Goal: Task Accomplishment & Management: Complete application form

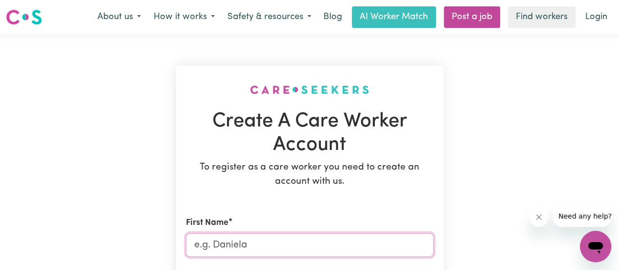
click at [272, 242] on input "First Name" at bounding box center [310, 244] width 248 height 23
type input "k"
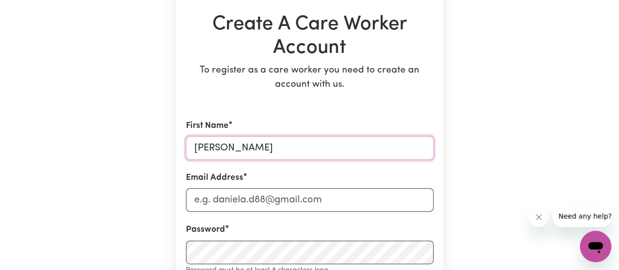
scroll to position [102, 0]
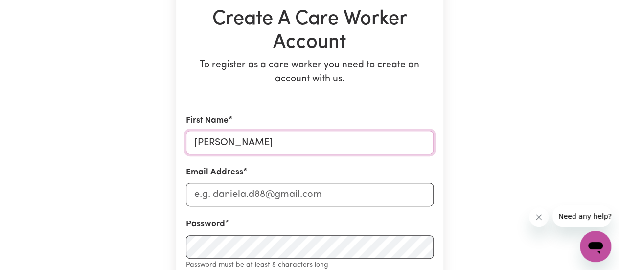
type input "[PERSON_NAME]"
click at [291, 192] on input "Email Address" at bounding box center [310, 194] width 248 height 23
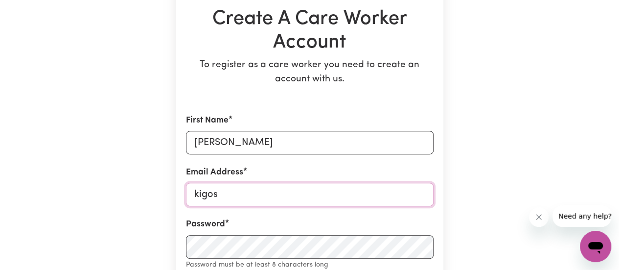
type input "[EMAIL_ADDRESS][DOMAIN_NAME]"
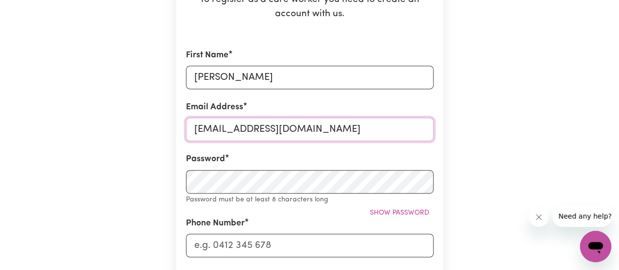
scroll to position [168, 0]
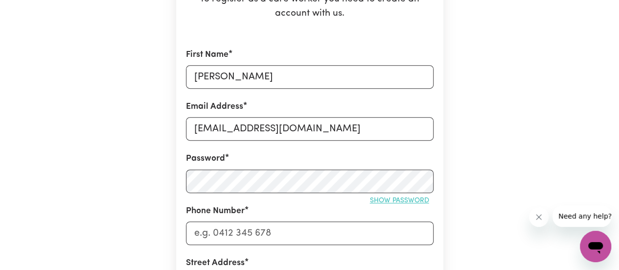
click at [380, 198] on span "Show password" at bounding box center [399, 200] width 59 height 7
click at [297, 232] on input "Phone Number" at bounding box center [310, 232] width 248 height 23
type input "0451493000"
type input "7 [PERSON_NAME] Path"
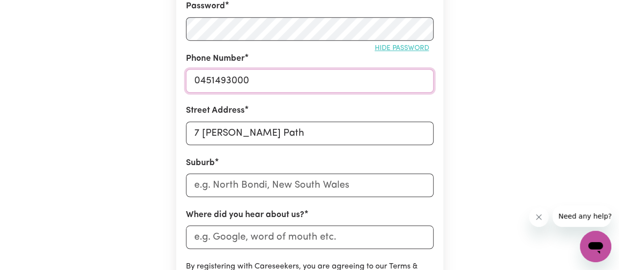
scroll to position [321, 0]
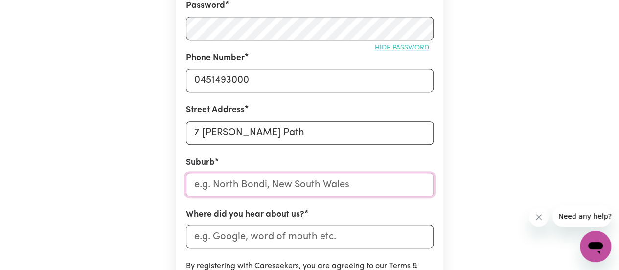
click at [332, 188] on input "text" at bounding box center [310, 184] width 248 height 23
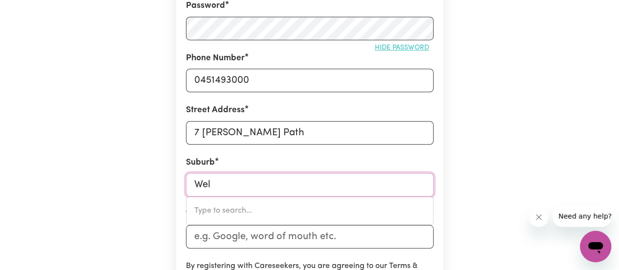
type input "Well"
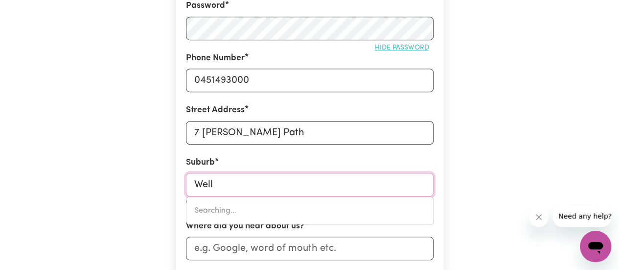
type input "[GEOGRAPHIC_DATA], [GEOGRAPHIC_DATA], 5007"
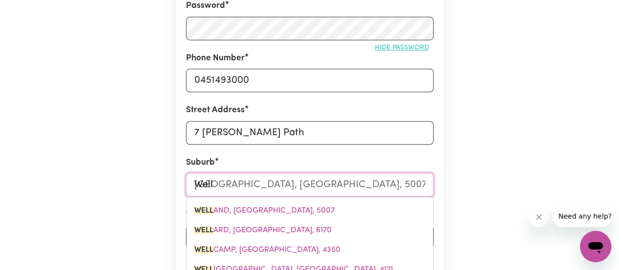
type input "Wella"
type input "[GEOGRAPHIC_DATA], [GEOGRAPHIC_DATA], 5007"
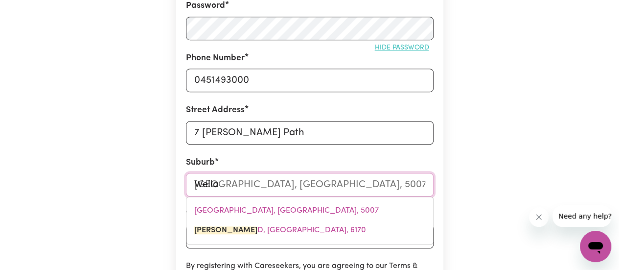
type input "[PERSON_NAME]"
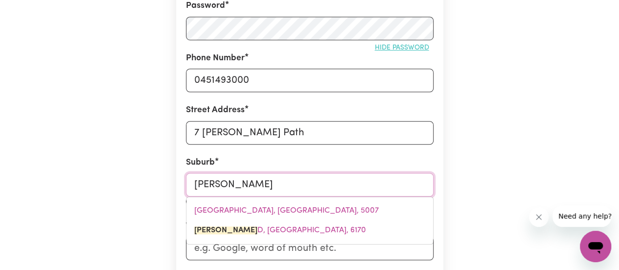
type input "WellarD, [GEOGRAPHIC_DATA], 6170"
type input "Wellard"
type input "Wellard, [GEOGRAPHIC_DATA], 6170"
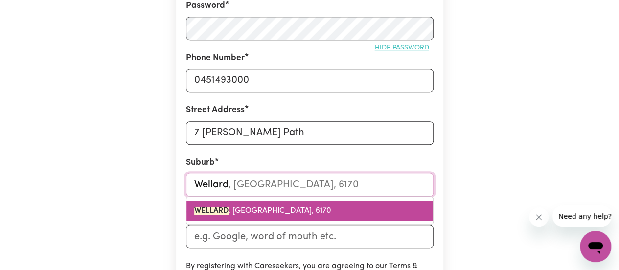
click at [305, 214] on span "WELLARD , [GEOGRAPHIC_DATA], 6170" at bounding box center [262, 211] width 137 height 8
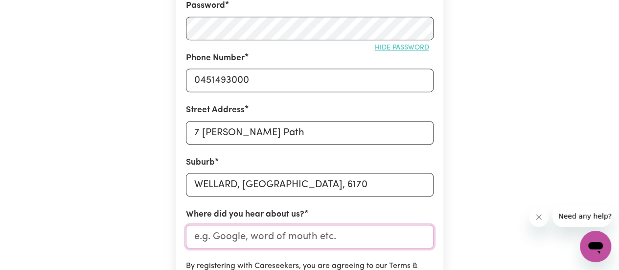
click at [340, 238] on input "Where did you hear about us?" at bounding box center [310, 236] width 248 height 23
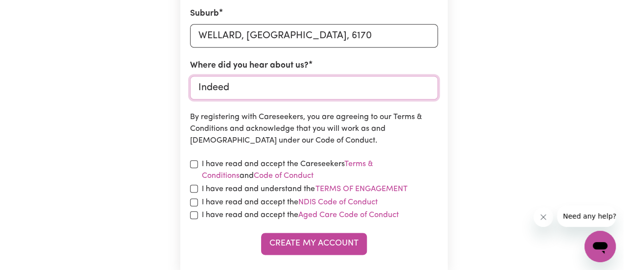
scroll to position [472, 0]
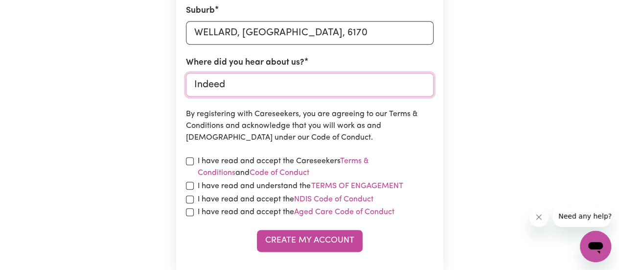
type input "Indeed"
click at [191, 162] on input "checkbox" at bounding box center [190, 161] width 8 height 8
checkbox input "true"
click at [191, 186] on input "checkbox" at bounding box center [190, 186] width 8 height 8
checkbox input "true"
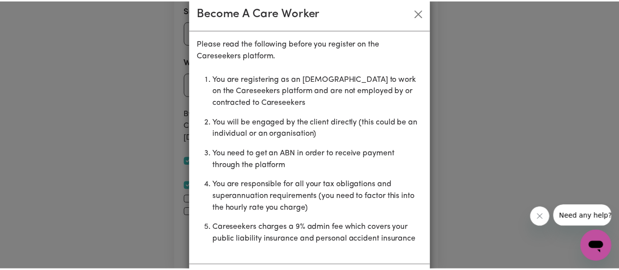
scroll to position [61, 0]
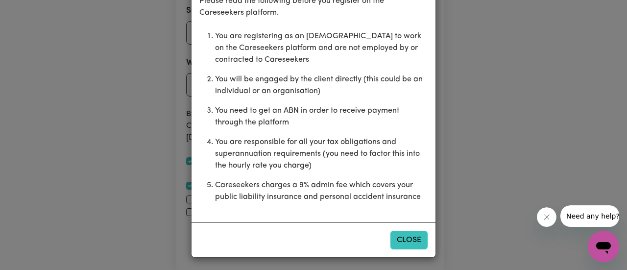
click at [411, 237] on button "Close" at bounding box center [408, 240] width 37 height 19
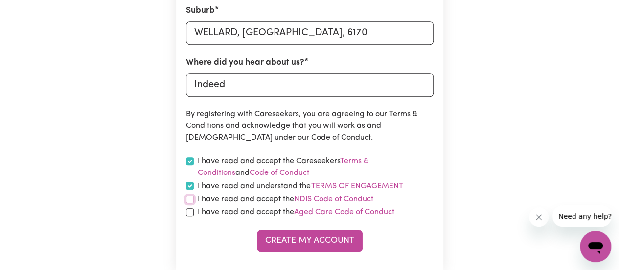
click at [190, 202] on input "checkbox" at bounding box center [190, 199] width 8 height 8
checkbox input "true"
click at [190, 214] on input "checkbox" at bounding box center [190, 212] width 8 height 8
checkbox input "true"
click at [314, 196] on link "NDIS Code of Conduct" at bounding box center [333, 199] width 79 height 8
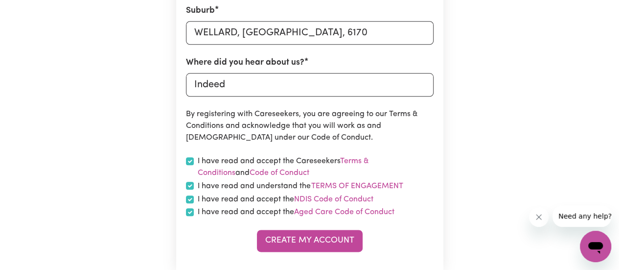
click at [338, 213] on link "Aged Care Code of Conduct" at bounding box center [344, 212] width 100 height 8
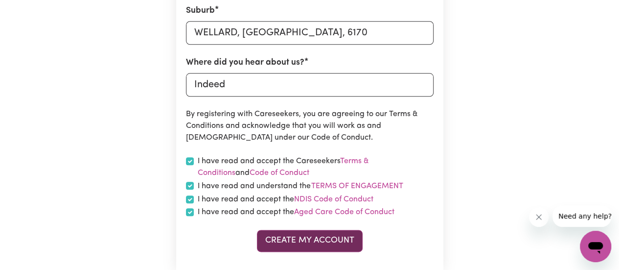
click at [309, 242] on button "Create My Account" at bounding box center [310, 241] width 106 height 22
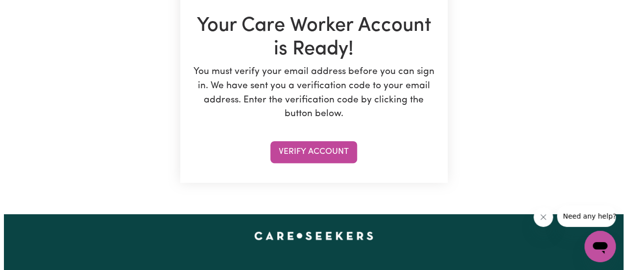
scroll to position [160, 0]
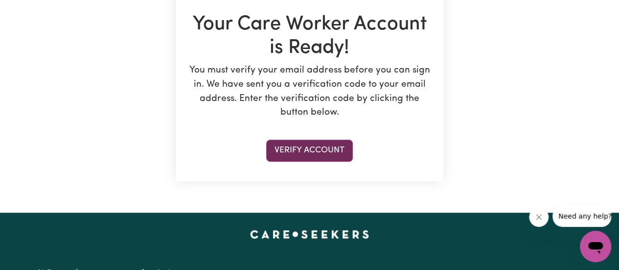
click at [317, 151] on button "Verify Account" at bounding box center [309, 151] width 87 height 22
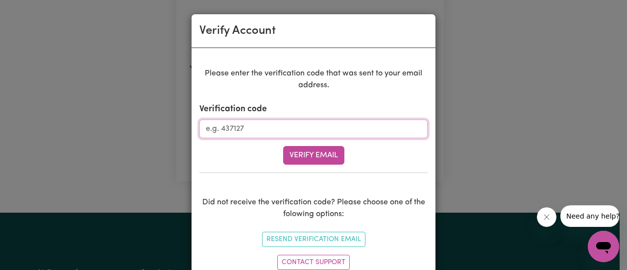
click at [287, 129] on input "Verification code" at bounding box center [313, 128] width 228 height 19
type input "361998"
click at [283, 146] on button "Verify Email" at bounding box center [313, 155] width 61 height 19
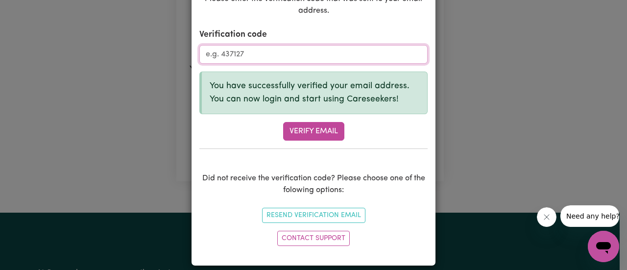
scroll to position [82, 0]
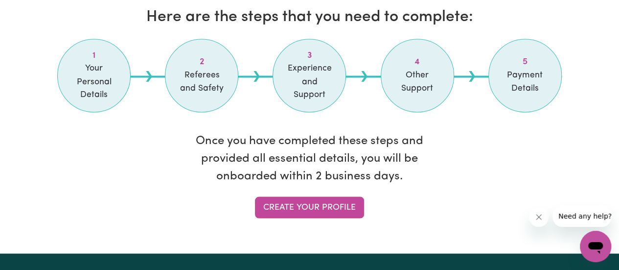
scroll to position [852, 0]
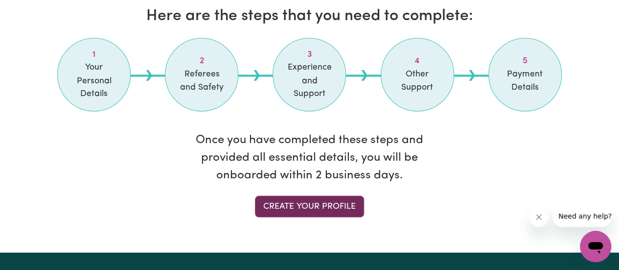
click at [323, 195] on link "Create your profile" at bounding box center [309, 206] width 109 height 22
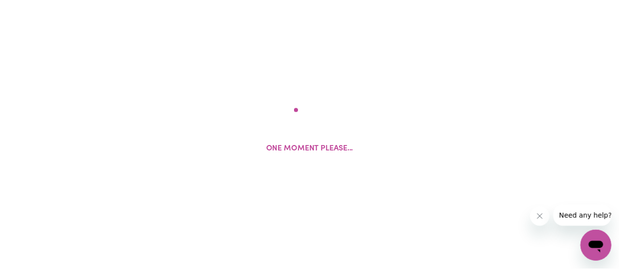
select select "Studying a healthcare related degree or qualification"
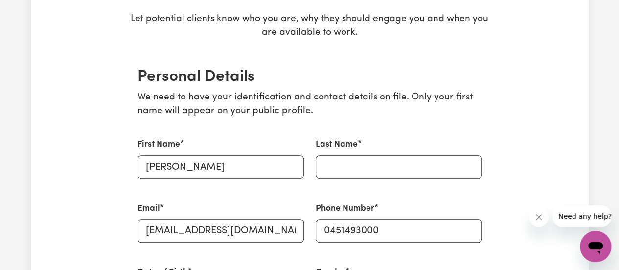
scroll to position [176, 0]
click at [342, 163] on input "Last Name" at bounding box center [399, 166] width 166 height 23
type input "k"
click at [343, 170] on input "Kigotho" at bounding box center [399, 166] width 166 height 23
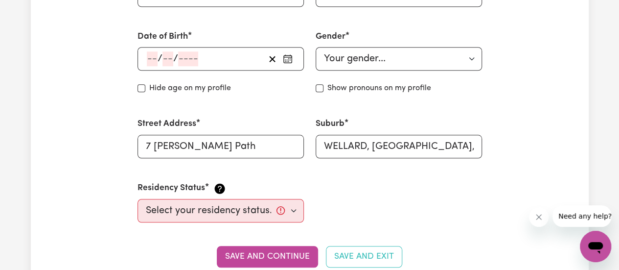
scroll to position [444, 0]
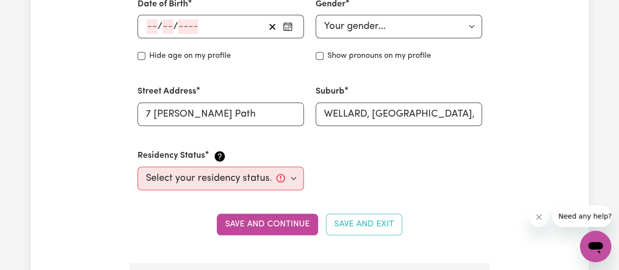
type input "Kigotho"
click at [197, 21] on div "/ /" at bounding box center [221, 26] width 166 height 23
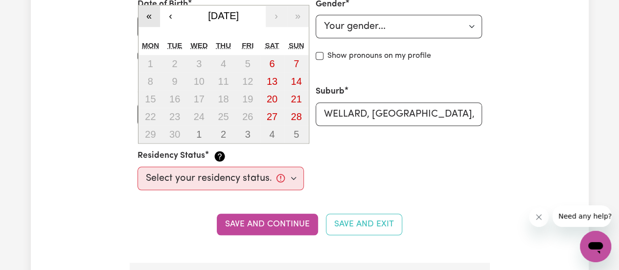
click at [149, 16] on button "«" at bounding box center [150, 16] width 22 height 22
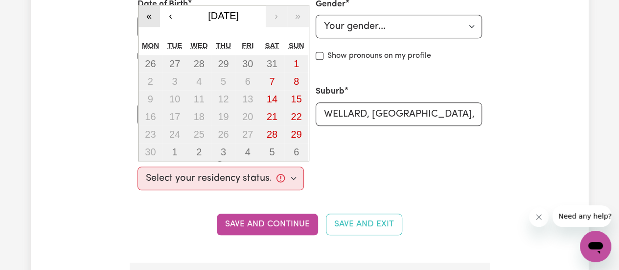
click at [149, 16] on button "«" at bounding box center [150, 16] width 22 height 22
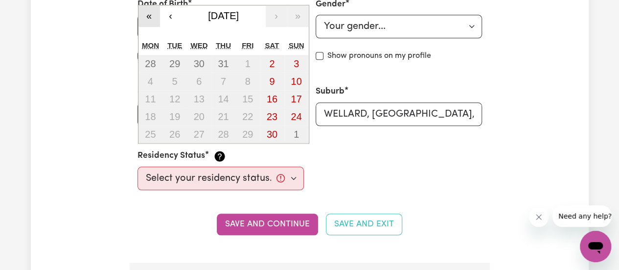
click at [149, 16] on button "«" at bounding box center [150, 16] width 22 height 22
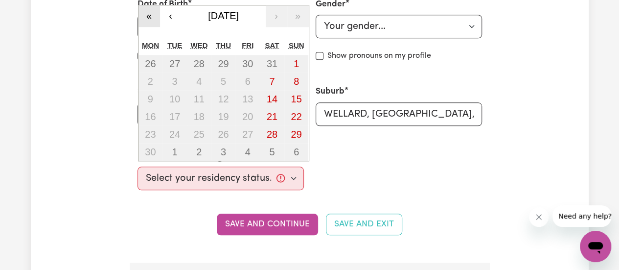
click at [149, 16] on button "«" at bounding box center [150, 16] width 22 height 22
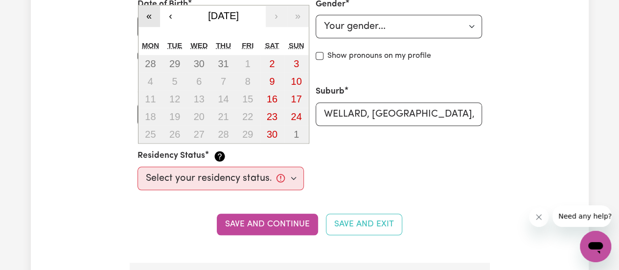
click at [149, 16] on button "«" at bounding box center [150, 16] width 22 height 22
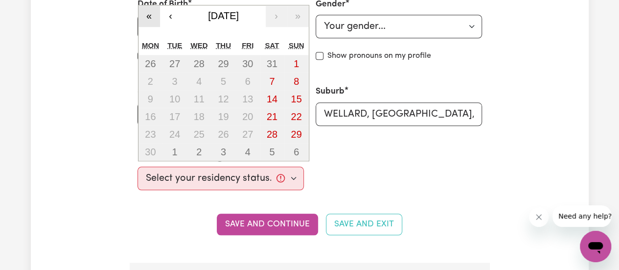
click at [149, 16] on button "«" at bounding box center [150, 16] width 22 height 22
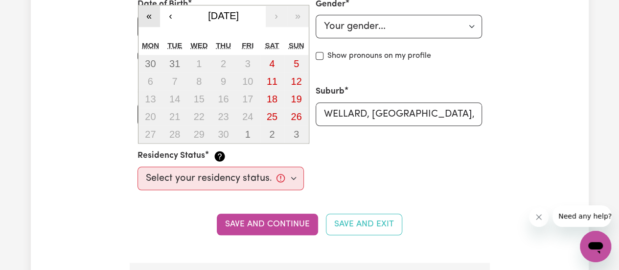
click at [149, 16] on button "«" at bounding box center [150, 16] width 22 height 22
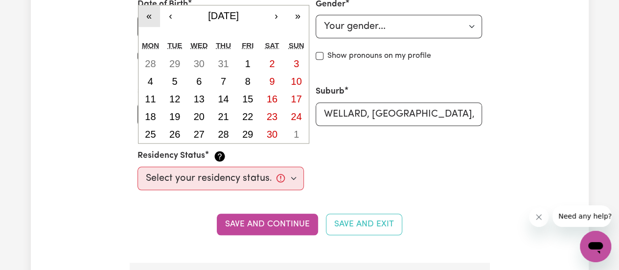
click at [149, 16] on button "«" at bounding box center [150, 16] width 22 height 22
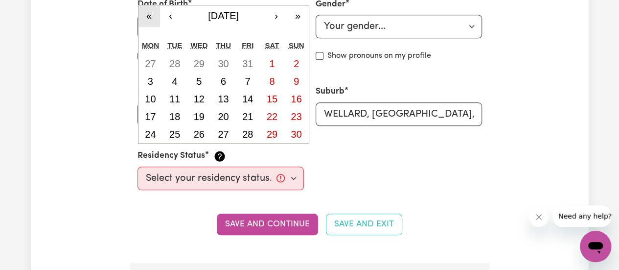
click at [149, 16] on button "«" at bounding box center [150, 16] width 22 height 22
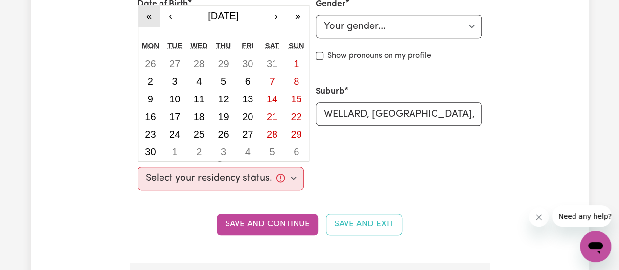
click at [149, 16] on button "«" at bounding box center [150, 16] width 22 height 22
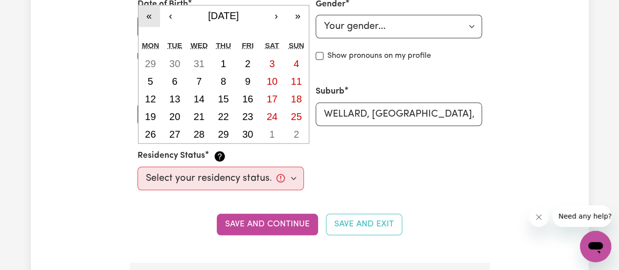
click at [149, 16] on button "«" at bounding box center [150, 16] width 22 height 22
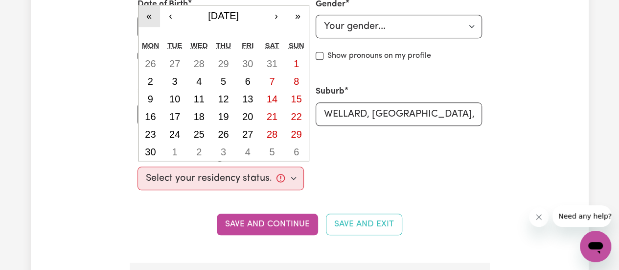
click at [149, 16] on button "«" at bounding box center [150, 16] width 22 height 22
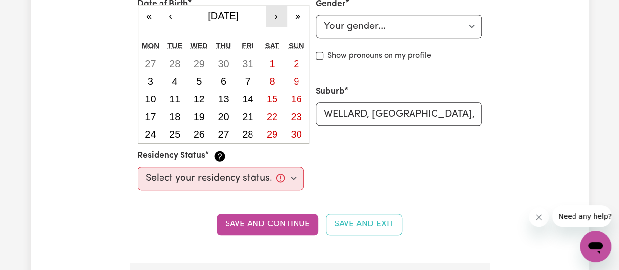
click at [273, 16] on button "›" at bounding box center [277, 16] width 22 height 22
click at [153, 18] on button "«" at bounding box center [150, 16] width 22 height 22
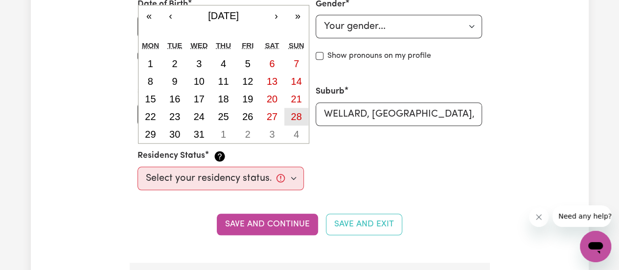
click at [298, 116] on abbr "28" at bounding box center [296, 116] width 11 height 11
type input "[DATE]"
type input "28"
type input "1"
type input "1990"
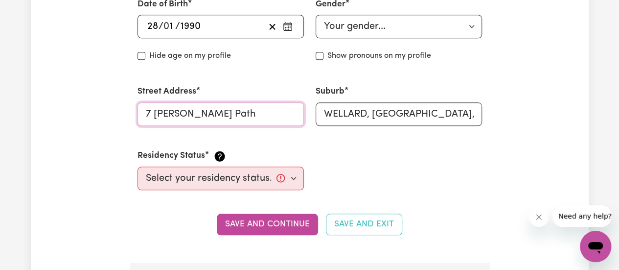
click at [298, 116] on input "7 [PERSON_NAME] Path" at bounding box center [221, 113] width 166 height 23
click at [420, 35] on select "Your gender... [DEMOGRAPHIC_DATA] [DEMOGRAPHIC_DATA] [DEMOGRAPHIC_DATA] Other P…" at bounding box center [399, 26] width 166 height 23
select select "[DEMOGRAPHIC_DATA]"
click at [316, 15] on select "Your gender... [DEMOGRAPHIC_DATA] [DEMOGRAPHIC_DATA] [DEMOGRAPHIC_DATA] Other P…" at bounding box center [399, 26] width 166 height 23
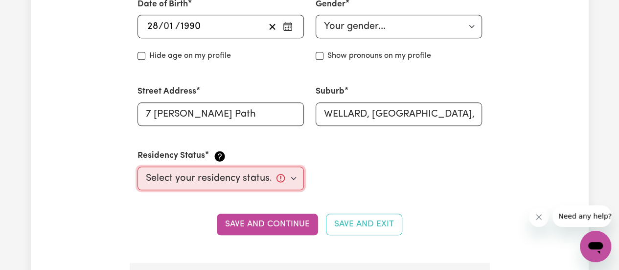
click at [291, 181] on select "Select your residency status... [DEMOGRAPHIC_DATA] citizen Australian PR [DEMOG…" at bounding box center [221, 177] width 166 height 23
select select "Student Visa"
click at [138, 166] on select "Select your residency status... [DEMOGRAPHIC_DATA] citizen Australian PR [DEMOG…" at bounding box center [221, 177] width 166 height 23
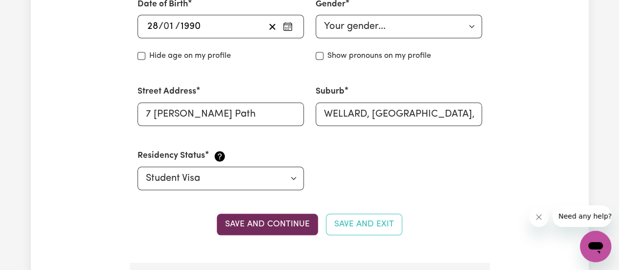
click at [281, 224] on button "Save and continue" at bounding box center [267, 224] width 101 height 22
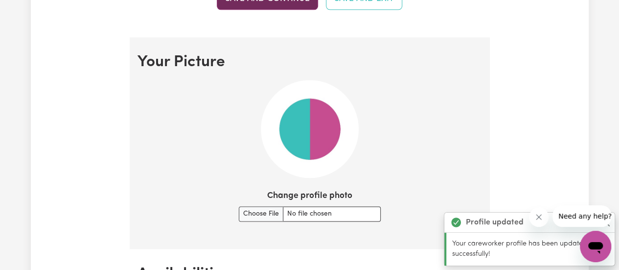
scroll to position [705, 0]
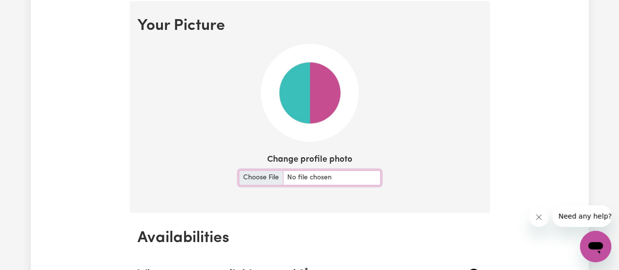
click at [260, 179] on input "Change profile photo" at bounding box center [310, 177] width 142 height 15
type input "C:\fakepath\passport photo.jpg"
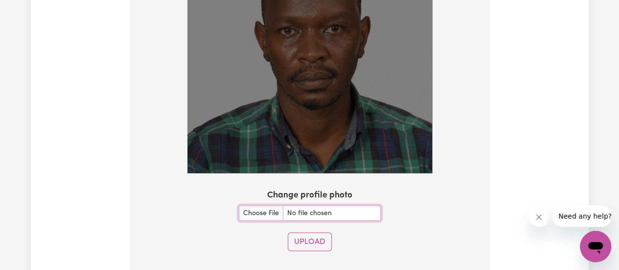
scroll to position [829, 0]
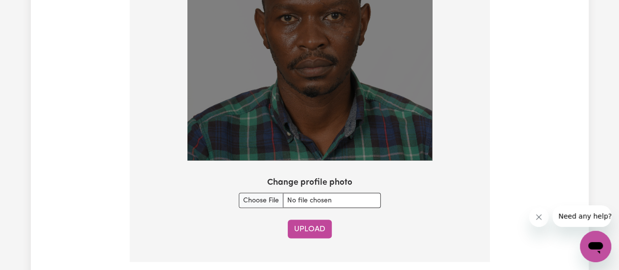
click at [306, 226] on button "Upload" at bounding box center [310, 228] width 44 height 19
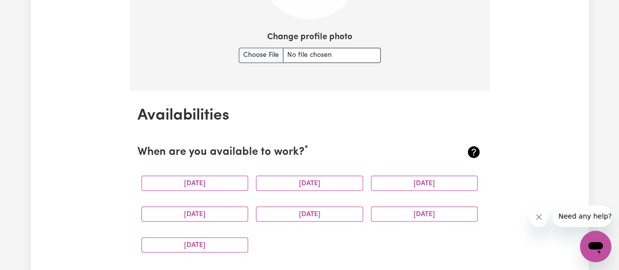
scroll to position [835, 0]
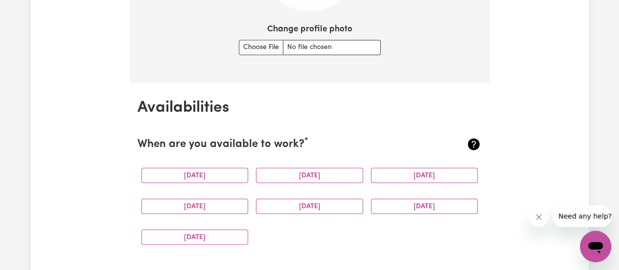
click at [469, 51] on div "Change profile photo" at bounding box center [310, 39] width 345 height 32
click at [255, 47] on input "Change profile photo" at bounding box center [310, 47] width 142 height 15
type input "C:\fakepath\passport photo.jpg"
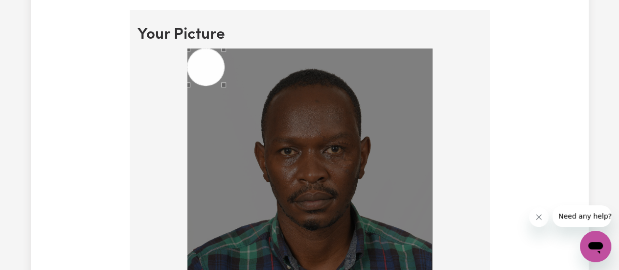
scroll to position [696, 0]
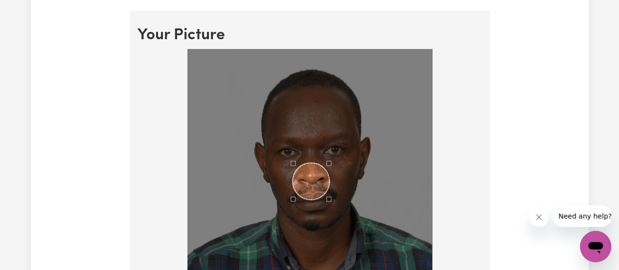
click at [306, 181] on div "Use the arrow keys to move the crop selection area" at bounding box center [311, 181] width 37 height 37
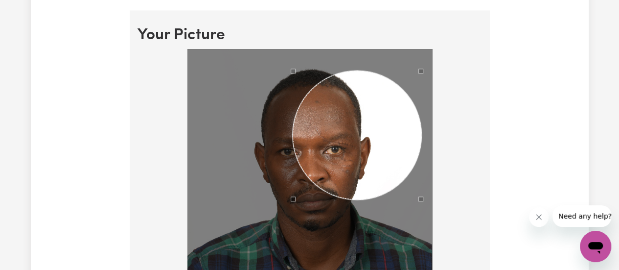
click at [421, 24] on section "Your Picture Change profile photo Upload" at bounding box center [310, 202] width 360 height 385
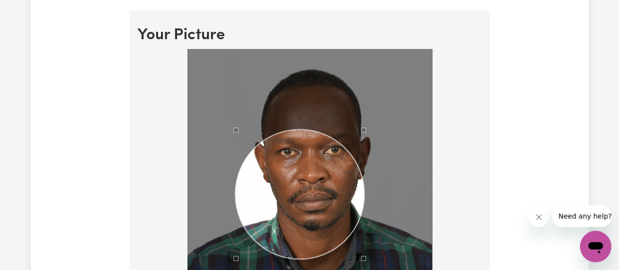
click at [286, 195] on div "Use the arrow keys to move the crop selection area" at bounding box center [299, 193] width 129 height 129
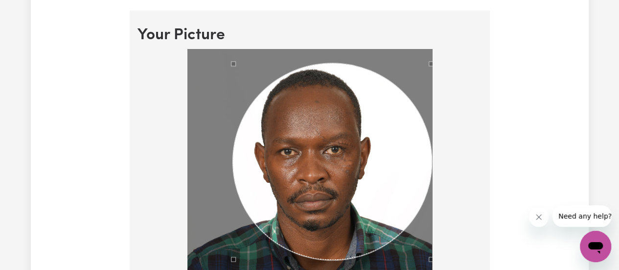
click at [321, 81] on div "Use the arrow keys to move the crop selection area" at bounding box center [332, 161] width 199 height 196
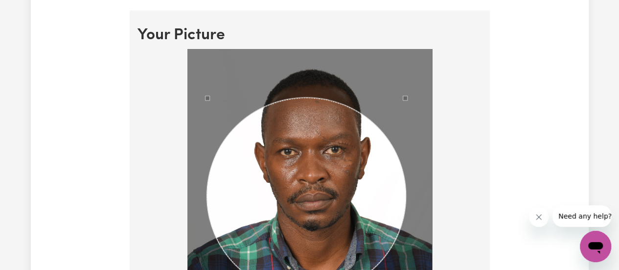
click at [294, 137] on div "Use the arrow keys to move the crop selection area" at bounding box center [306, 195] width 199 height 196
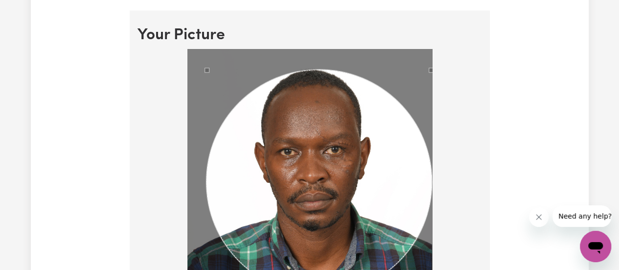
click at [457, 70] on div at bounding box center [310, 173] width 345 height 249
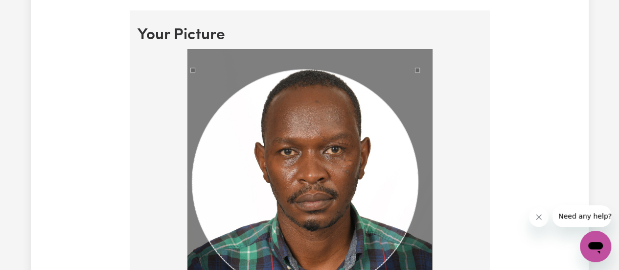
click at [290, 126] on div "Use the arrow keys to move the crop selection area" at bounding box center [305, 182] width 226 height 224
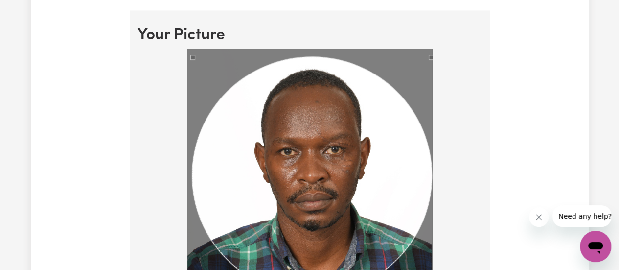
click at [468, 17] on section "Your Picture Change profile photo Upload" at bounding box center [310, 202] width 360 height 385
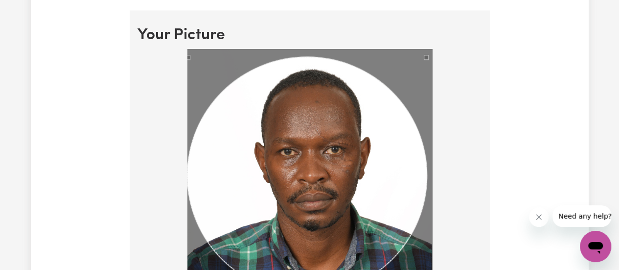
click at [321, 179] on div "Use the arrow keys to move the crop selection area" at bounding box center [307, 175] width 239 height 236
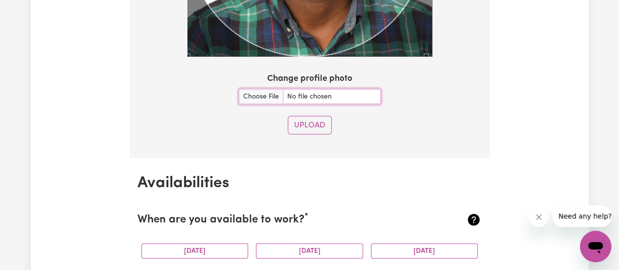
scroll to position [934, 0]
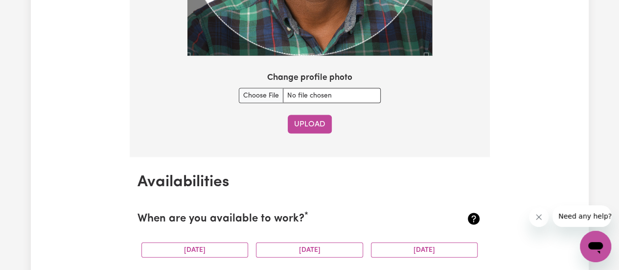
click at [320, 124] on button "Upload" at bounding box center [310, 124] width 44 height 19
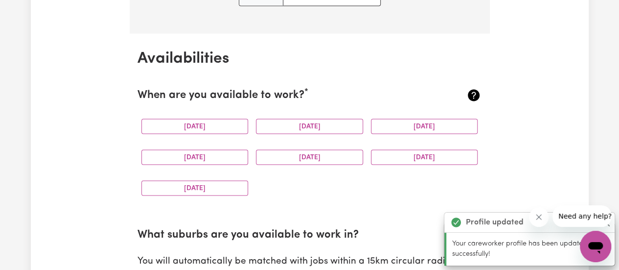
scroll to position [916, 0]
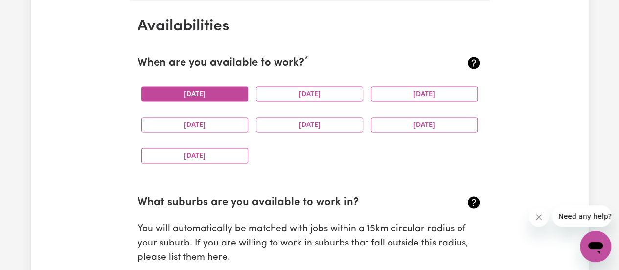
click at [216, 97] on button "[DATE]" at bounding box center [194, 93] width 107 height 15
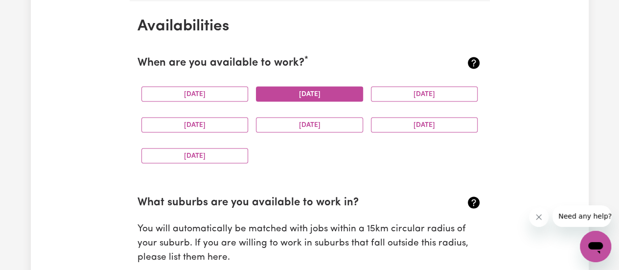
click at [338, 96] on button "[DATE]" at bounding box center [309, 93] width 107 height 15
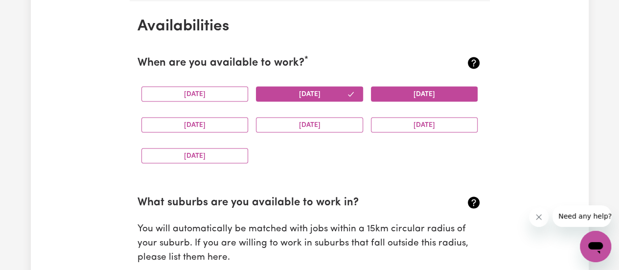
click at [400, 98] on button "[DATE]" at bounding box center [424, 93] width 107 height 15
click at [410, 131] on div "[DATE]" at bounding box center [424, 124] width 115 height 31
click at [407, 126] on button "[DATE]" at bounding box center [424, 124] width 107 height 15
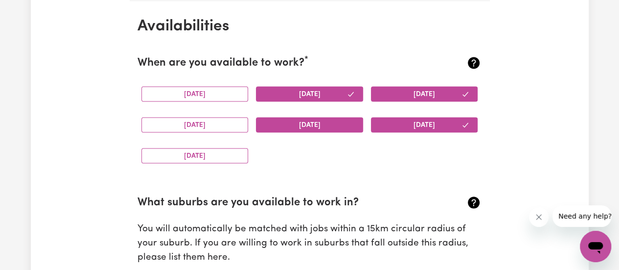
click at [337, 119] on button "[DATE]" at bounding box center [309, 124] width 107 height 15
click at [223, 128] on button "[DATE]" at bounding box center [194, 124] width 107 height 15
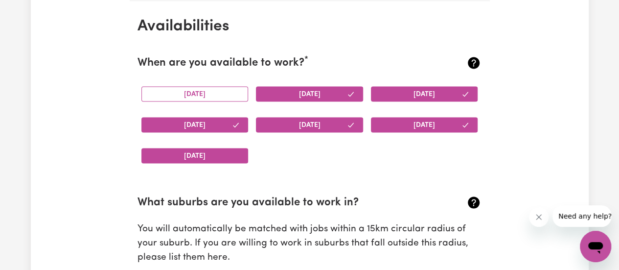
click at [213, 158] on button "[DATE]" at bounding box center [194, 155] width 107 height 15
click at [296, 150] on div "[DATE] [DATE] [DATE] [DATE] [DATE] [DATE] [DATE]" at bounding box center [310, 124] width 345 height 93
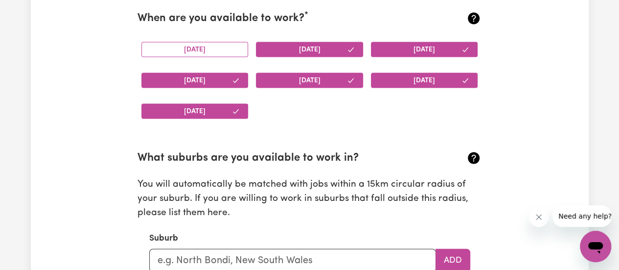
click at [296, 152] on h2 "What suburbs are you available to work in?" at bounding box center [281, 158] width 287 height 13
drag, startPoint x: 296, startPoint y: 150, endPoint x: 207, endPoint y: 255, distance: 137.9
click at [207, 255] on input "text" at bounding box center [292, 260] width 287 height 23
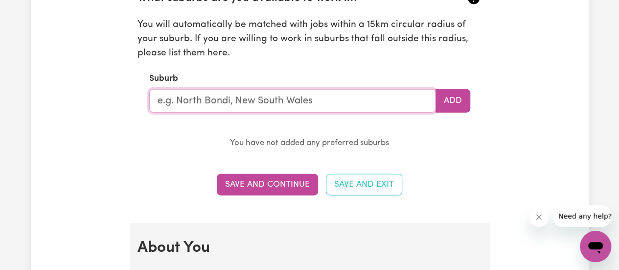
scroll to position [1108, 0]
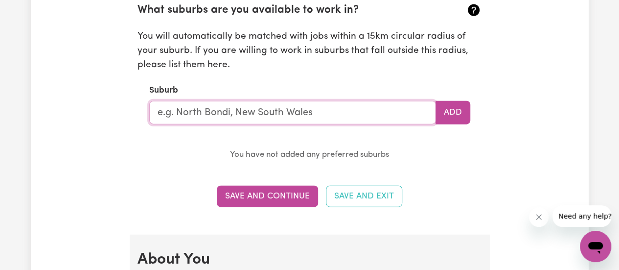
click at [370, 112] on input "text" at bounding box center [292, 112] width 287 height 23
type input "Baldivis"
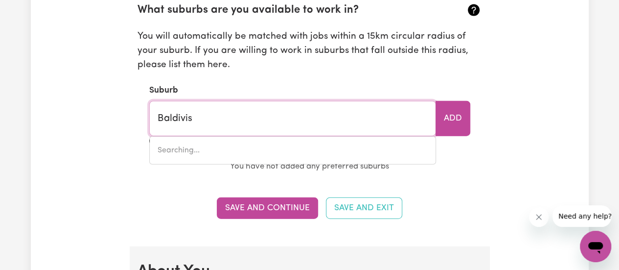
type input "Baldivis, [GEOGRAPHIC_DATA], 6171"
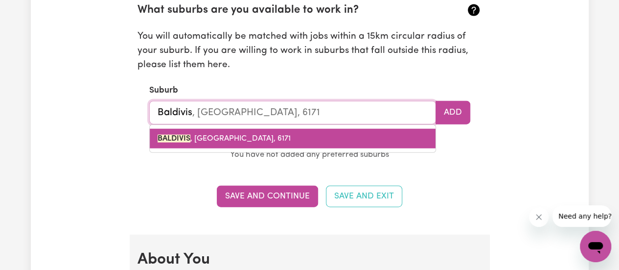
click at [267, 135] on span "BALDIVIS , [GEOGRAPHIC_DATA], 6171" at bounding box center [224, 139] width 133 height 8
type input "BALDIVIS, [GEOGRAPHIC_DATA], 6171"
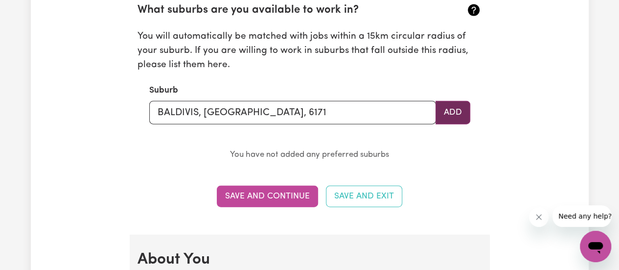
click at [457, 114] on button "Add" at bounding box center [453, 112] width 35 height 23
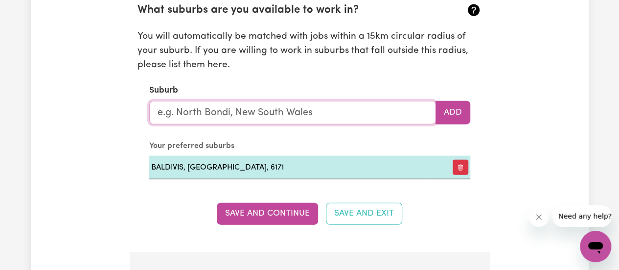
click at [370, 108] on input "text" at bounding box center [292, 112] width 287 height 23
type input "Wellard"
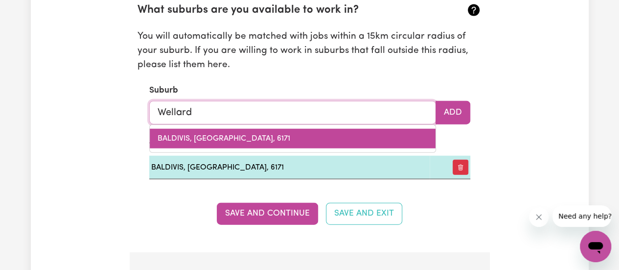
type input "Wellard, [GEOGRAPHIC_DATA], 6170"
click at [244, 135] on span "WELLARD , [GEOGRAPHIC_DATA], 6170" at bounding box center [226, 139] width 137 height 8
type input "WELLARD, [GEOGRAPHIC_DATA], 6170"
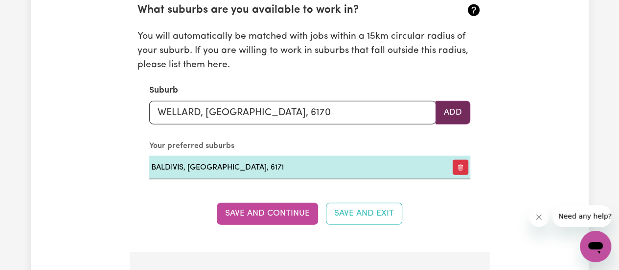
click at [448, 112] on button "Add" at bounding box center [453, 112] width 35 height 23
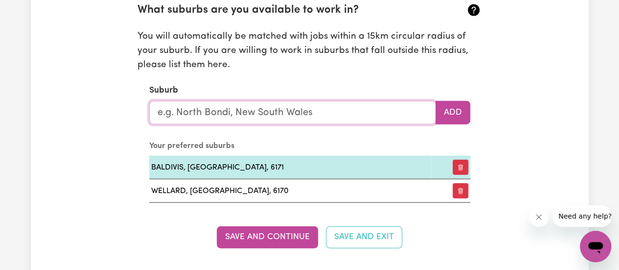
click at [272, 112] on input "text" at bounding box center [292, 112] width 287 height 23
type input "kwi"
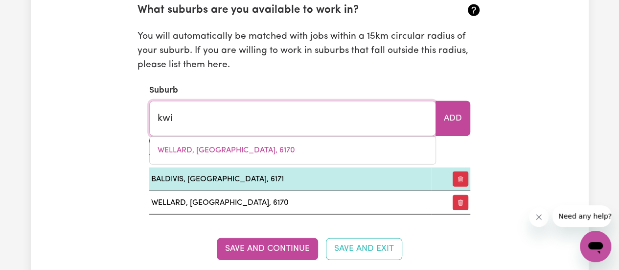
type input "[GEOGRAPHIC_DATA], [GEOGRAPHIC_DATA], 6167"
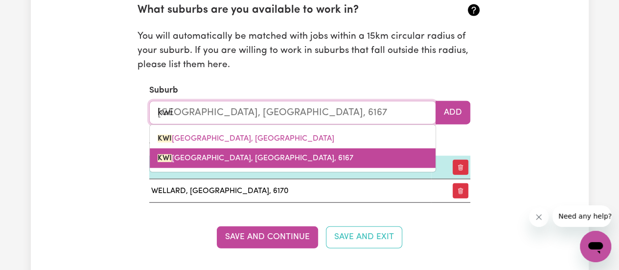
click at [271, 157] on span "[GEOGRAPHIC_DATA], [GEOGRAPHIC_DATA], 6167" at bounding box center [256, 158] width 196 height 8
type input "[GEOGRAPHIC_DATA], [GEOGRAPHIC_DATA], 6167"
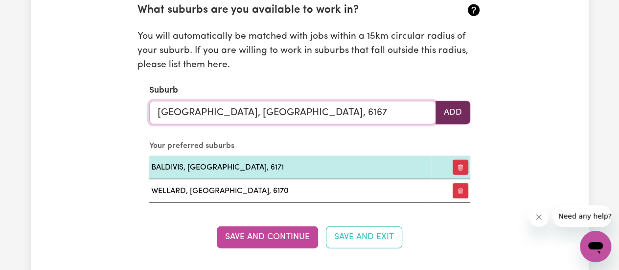
type input "[GEOGRAPHIC_DATA], [GEOGRAPHIC_DATA], 6167"
click at [442, 110] on button "Add" at bounding box center [453, 112] width 35 height 23
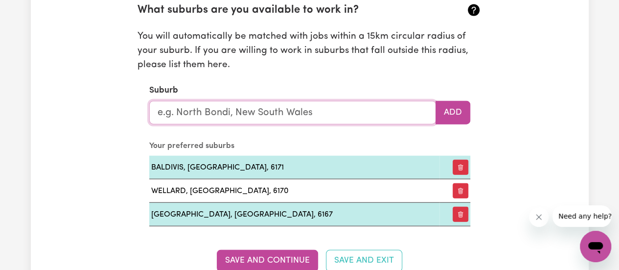
click at [327, 114] on input "text" at bounding box center [292, 112] width 287 height 23
type input "kwi"
type input "[GEOGRAPHIC_DATA], [GEOGRAPHIC_DATA], 6167"
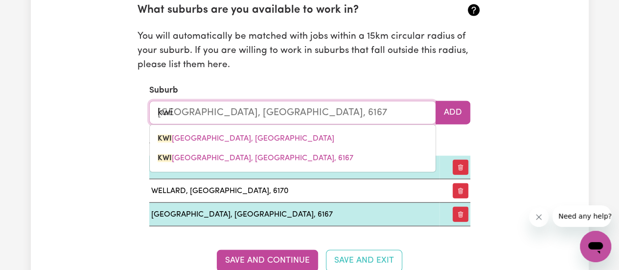
type input "kwin"
type input "[GEOGRAPHIC_DATA], [GEOGRAPHIC_DATA], 6167"
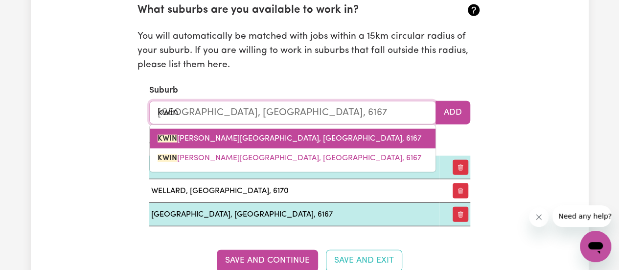
click at [271, 139] on span "[GEOGRAPHIC_DATA][PERSON_NAME], [GEOGRAPHIC_DATA], 6167" at bounding box center [290, 139] width 264 height 8
type input "[GEOGRAPHIC_DATA], [GEOGRAPHIC_DATA], 6167"
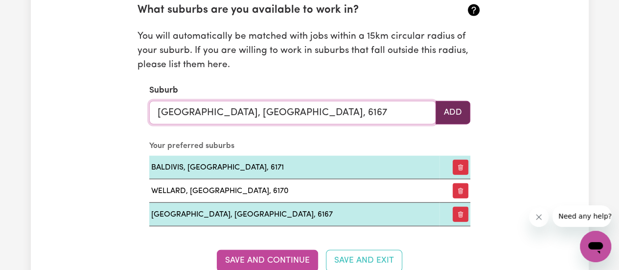
type input "[GEOGRAPHIC_DATA], [GEOGRAPHIC_DATA], 6167"
click at [462, 113] on button "Add" at bounding box center [453, 112] width 35 height 23
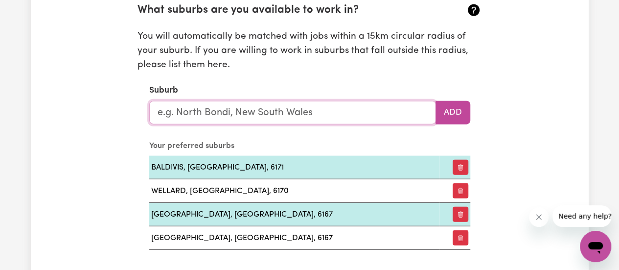
click at [249, 101] on input "text" at bounding box center [292, 112] width 287 height 23
click at [249, 109] on input "text" at bounding box center [292, 112] width 287 height 23
type input "man"
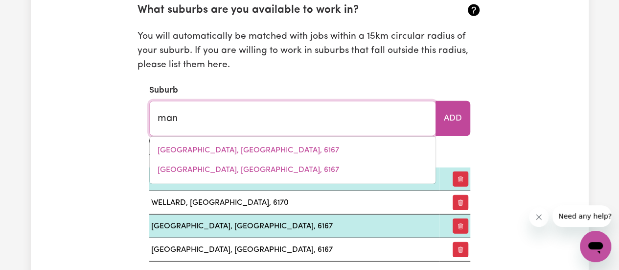
type input "[GEOGRAPHIC_DATA], [GEOGRAPHIC_DATA], 2200"
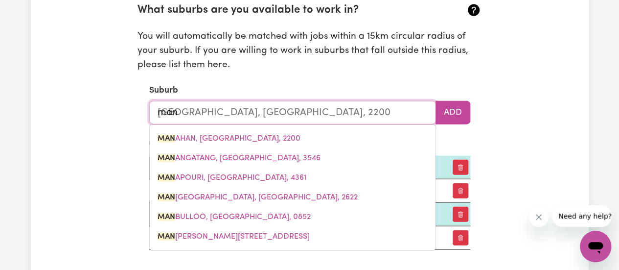
type input "mand"
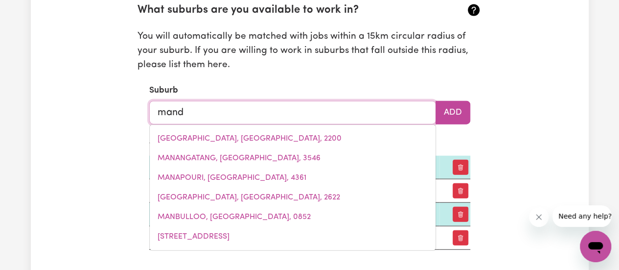
type input "mandAGERY, [GEOGRAPHIC_DATA], 2870"
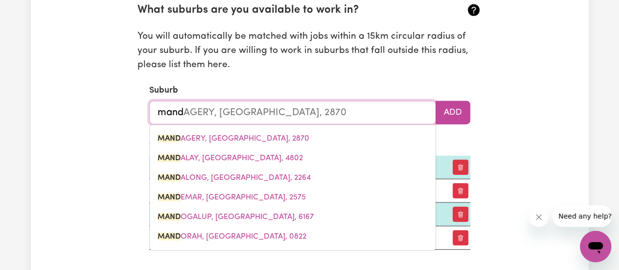
type input "mandu"
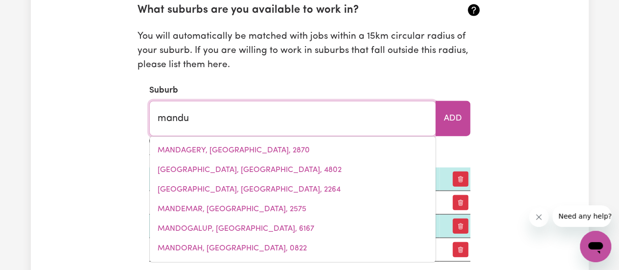
type input "manduRAH, [GEOGRAPHIC_DATA], 6210"
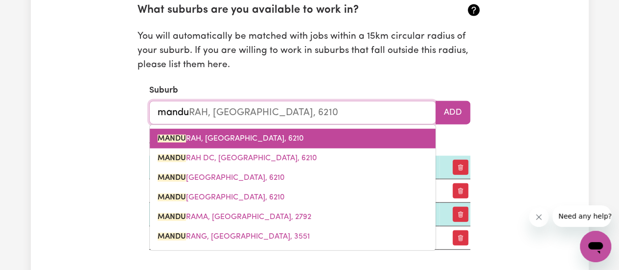
click at [251, 137] on span "MANDU RAH, [GEOGRAPHIC_DATA], 6210" at bounding box center [231, 139] width 146 height 8
type input "MANDURAH, [GEOGRAPHIC_DATA], 6210"
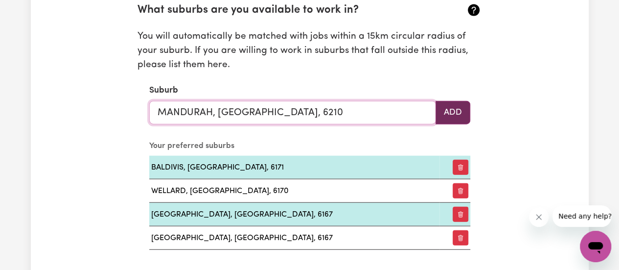
type input "MANDURAH, [GEOGRAPHIC_DATA], 6210"
click at [449, 109] on button "Add" at bounding box center [453, 112] width 35 height 23
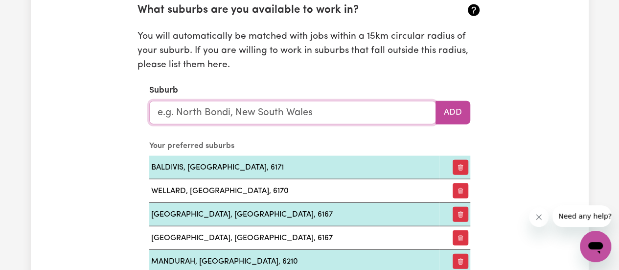
click at [359, 106] on input "text" at bounding box center [292, 112] width 287 height 23
type input "sec"
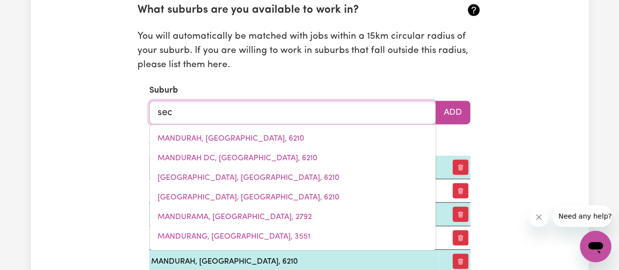
type input "[GEOGRAPHIC_DATA], [GEOGRAPHIC_DATA], 5204"
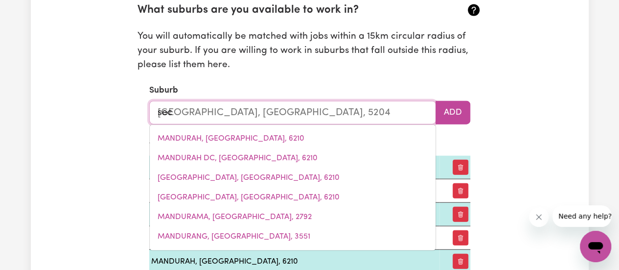
type input "secr"
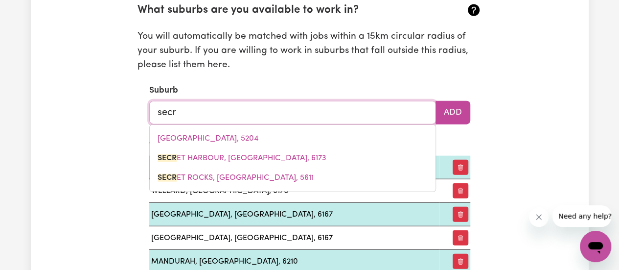
type input "secre"
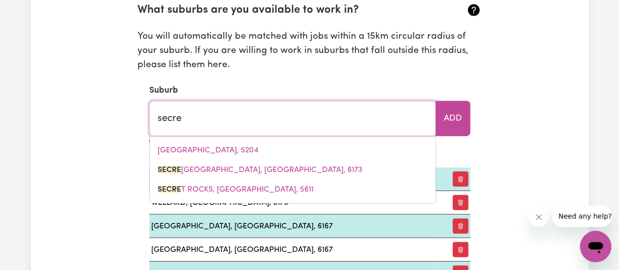
type input "[GEOGRAPHIC_DATA], [GEOGRAPHIC_DATA], 6173"
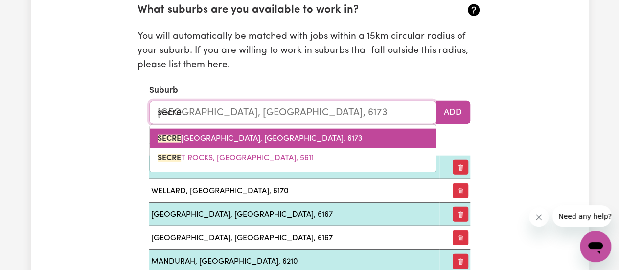
click at [310, 142] on link "[GEOGRAPHIC_DATA], [GEOGRAPHIC_DATA], 6173" at bounding box center [293, 139] width 286 height 20
type input "[GEOGRAPHIC_DATA], [GEOGRAPHIC_DATA], 6173"
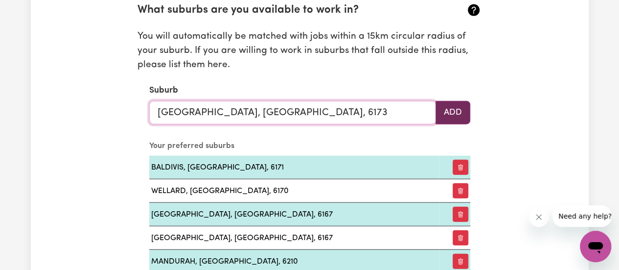
type input "[GEOGRAPHIC_DATA], [GEOGRAPHIC_DATA], 6173"
click at [453, 117] on button "Add" at bounding box center [453, 112] width 35 height 23
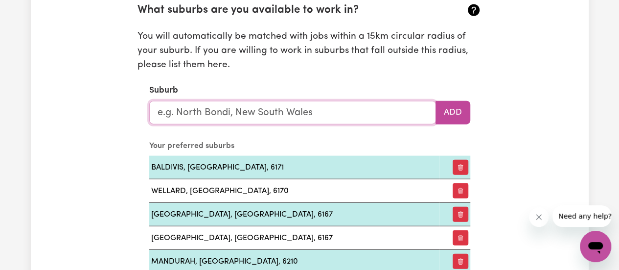
click at [312, 111] on input "text" at bounding box center [292, 112] width 287 height 23
type input "Parmelia"
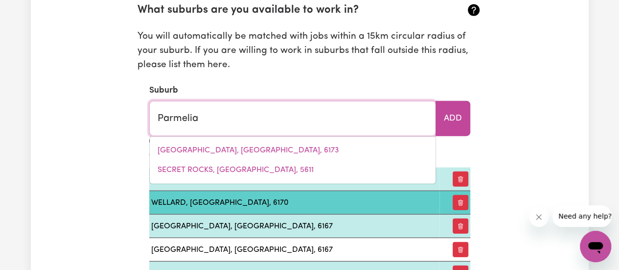
type input "Parmelia, [GEOGRAPHIC_DATA], 6167"
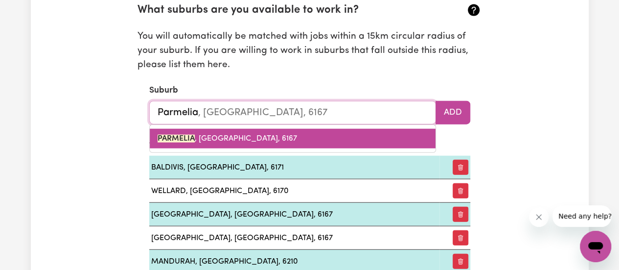
click at [282, 146] on link "PARMELIA , [GEOGRAPHIC_DATA], 6167" at bounding box center [293, 139] width 286 height 20
type input "PARMELIA, [GEOGRAPHIC_DATA], 6167"
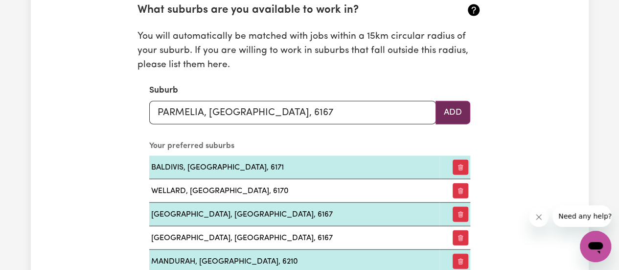
click at [456, 114] on button "Add" at bounding box center [453, 112] width 35 height 23
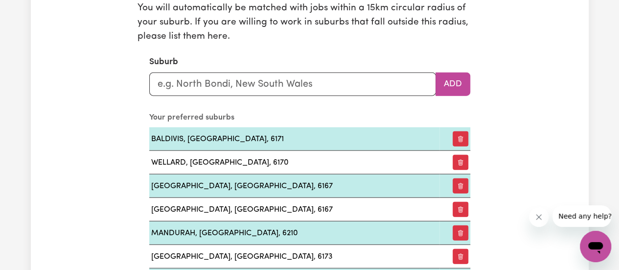
scroll to position [1135, 0]
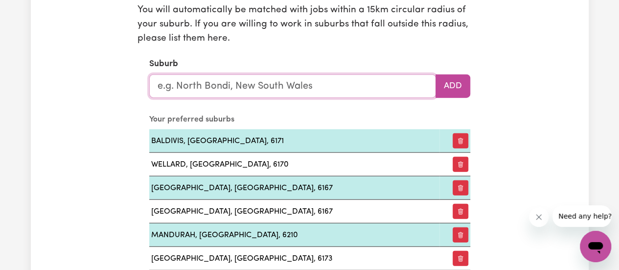
click at [362, 90] on input "text" at bounding box center [292, 85] width 287 height 23
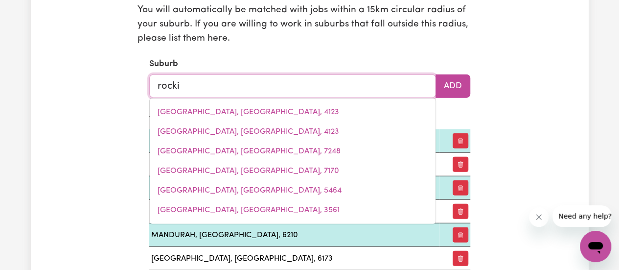
type input "rockin"
type input "rockinGHAM, [GEOGRAPHIC_DATA], 4854"
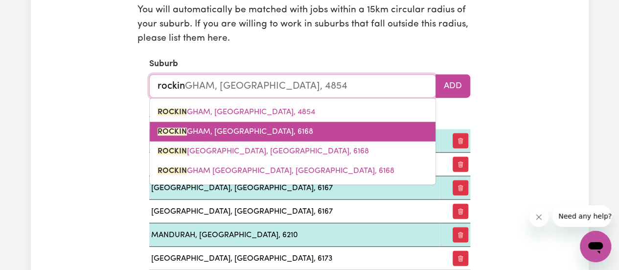
click at [221, 128] on span "ROCKIN GHAM, [GEOGRAPHIC_DATA], 6168" at bounding box center [236, 132] width 156 height 8
type input "[GEOGRAPHIC_DATA], [GEOGRAPHIC_DATA], 6168"
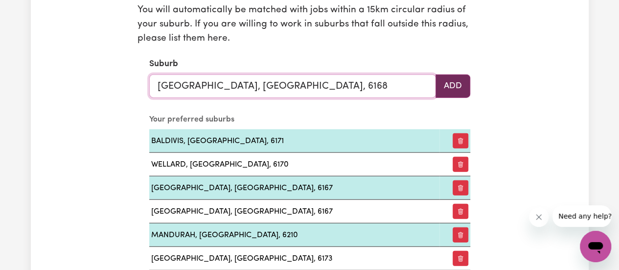
type input "[GEOGRAPHIC_DATA], [GEOGRAPHIC_DATA], 6168"
click at [447, 89] on button "Add" at bounding box center [453, 85] width 35 height 23
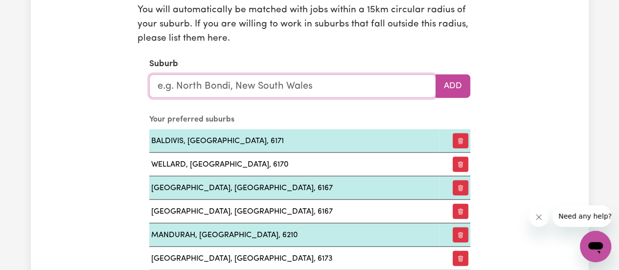
click at [395, 87] on input "text" at bounding box center [292, 85] width 287 height 23
type input "d"
type input "gol"
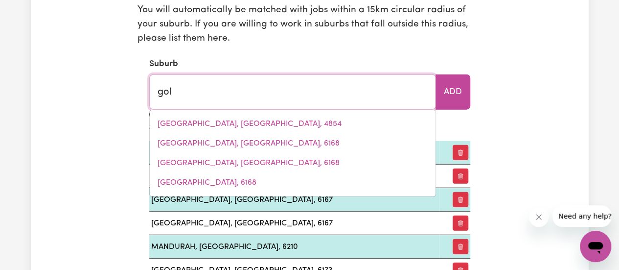
type input "gol GOL, [GEOGRAPHIC_DATA], 2738"
type input "gold"
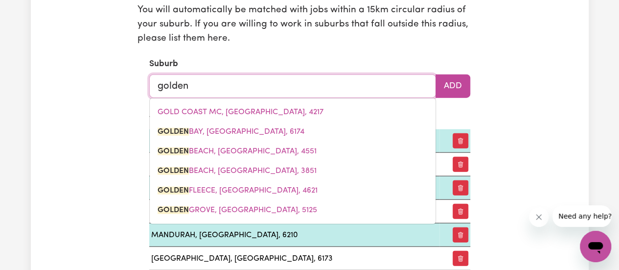
type input "golden"
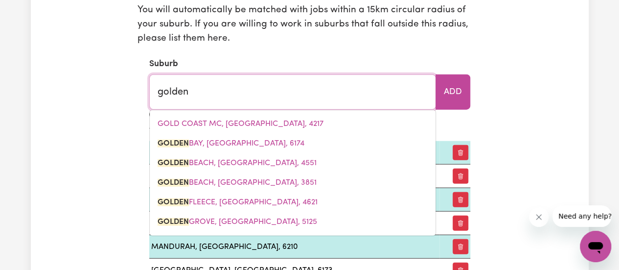
type input "[GEOGRAPHIC_DATA], [GEOGRAPHIC_DATA], 6174"
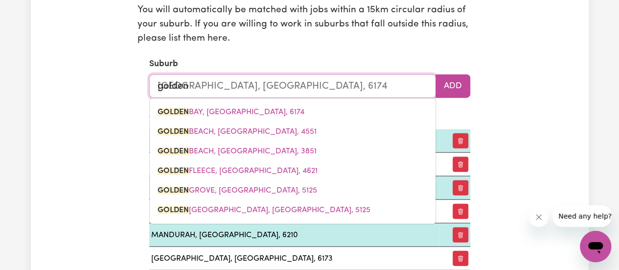
type input "golden b"
type input "golden bAY, [GEOGRAPHIC_DATA], 6174"
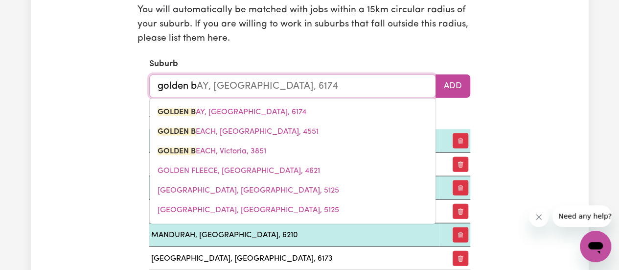
type input "golden ba"
type input "golden baY, [GEOGRAPHIC_DATA], 6174"
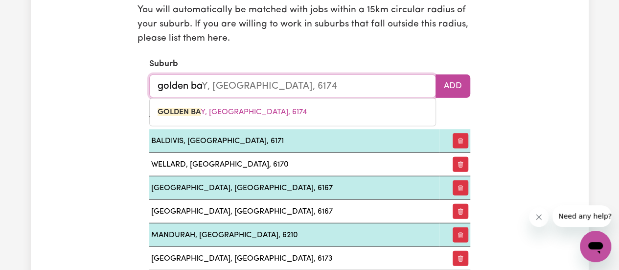
type input "golden bay"
type input "[GEOGRAPHIC_DATA], [GEOGRAPHIC_DATA], 6174"
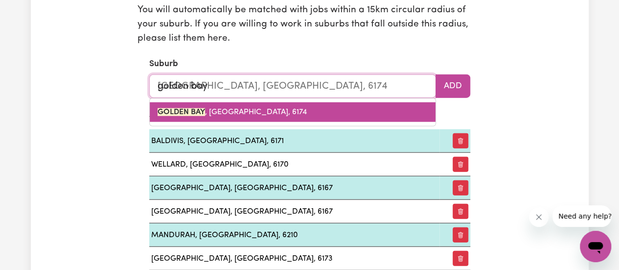
click at [285, 114] on span "[GEOGRAPHIC_DATA] , [GEOGRAPHIC_DATA], 6174" at bounding box center [232, 112] width 149 height 8
type input "[GEOGRAPHIC_DATA], [GEOGRAPHIC_DATA], 6174"
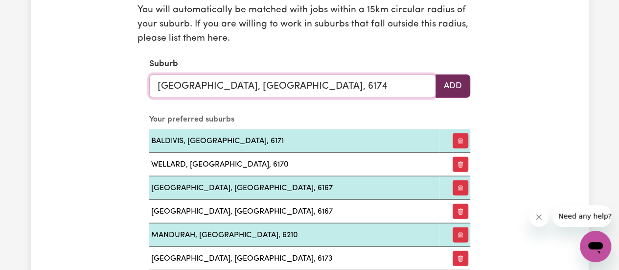
type input "[GEOGRAPHIC_DATA], [GEOGRAPHIC_DATA], 6174"
click at [450, 89] on button "Add" at bounding box center [453, 85] width 35 height 23
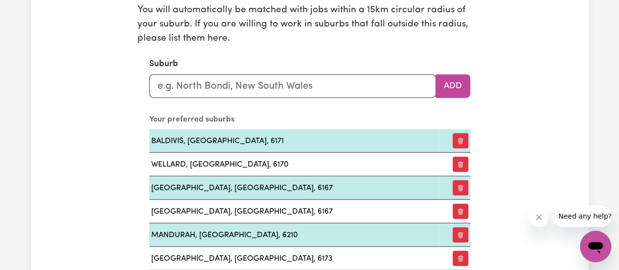
click at [375, 100] on section "What suburbs are you available to work in? You will automatically be matched wi…" at bounding box center [310, 150] width 345 height 380
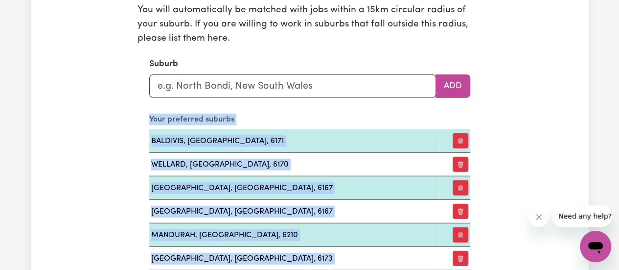
click at [375, 100] on section "What suburbs are you available to work in? You will automatically be matched wi…" at bounding box center [310, 150] width 345 height 380
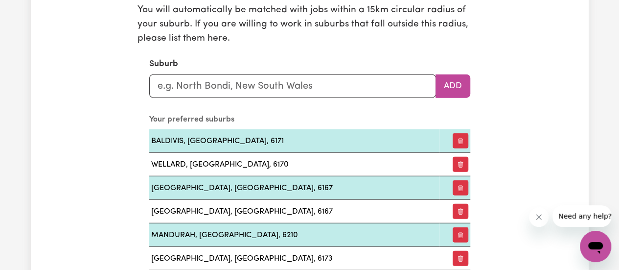
click at [375, 100] on section "What suburbs are you available to work in? You will automatically be matched wi…" at bounding box center [310, 150] width 345 height 380
click at [289, 82] on input "text" at bounding box center [292, 85] width 287 height 23
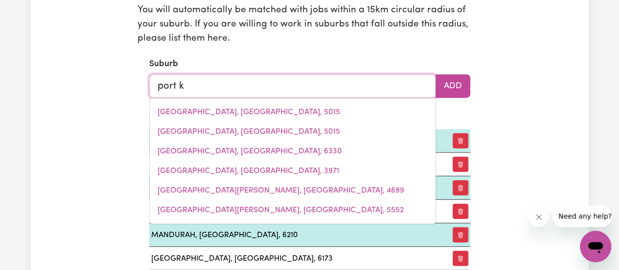
type input "port ke"
type input "[GEOGRAPHIC_DATA], [GEOGRAPHIC_DATA], 2505"
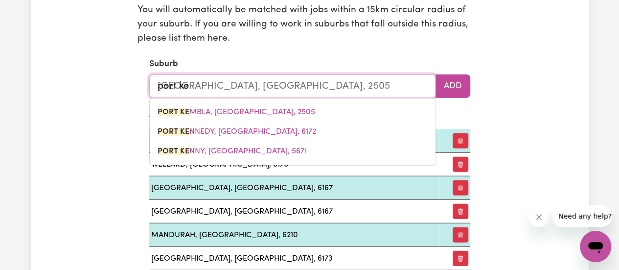
type input "port [PERSON_NAME]"
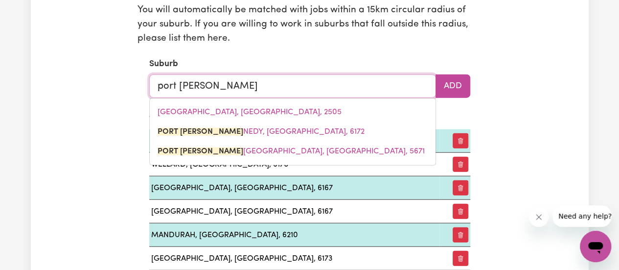
type input "port kenne"
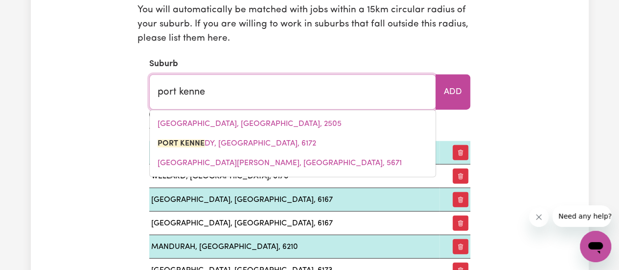
type input "[GEOGRAPHIC_DATA][PERSON_NAME], [GEOGRAPHIC_DATA], 6172"
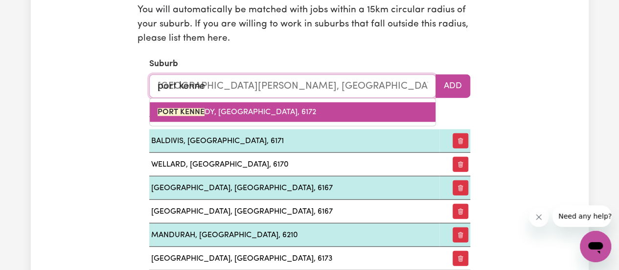
click at [230, 112] on span "PORT KENNE DY, [GEOGRAPHIC_DATA], 6172" at bounding box center [237, 112] width 159 height 8
type input "[GEOGRAPHIC_DATA][PERSON_NAME], [GEOGRAPHIC_DATA], 6172"
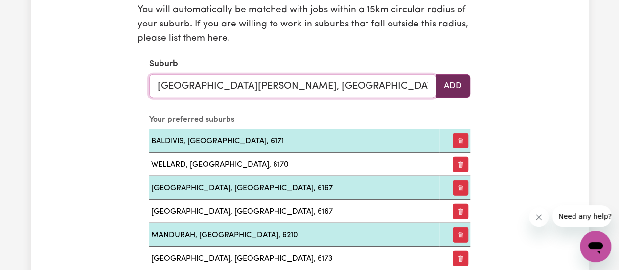
type input "[GEOGRAPHIC_DATA][PERSON_NAME], [GEOGRAPHIC_DATA], 6172"
click at [451, 85] on button "Add" at bounding box center [453, 85] width 35 height 23
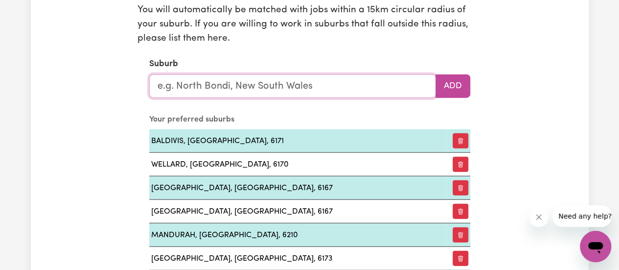
click at [358, 89] on input "text" at bounding box center [292, 85] width 287 height 23
type input "sin"
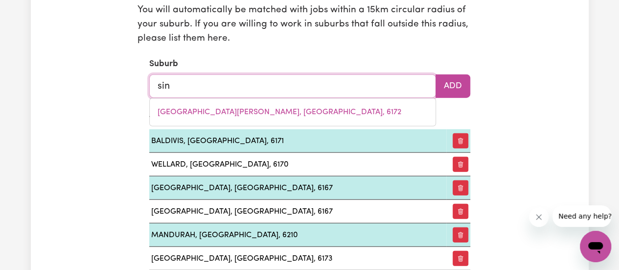
type input "[PERSON_NAME], [GEOGRAPHIC_DATA], 6065"
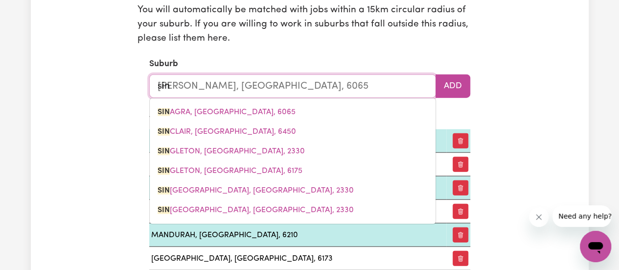
type input "sing"
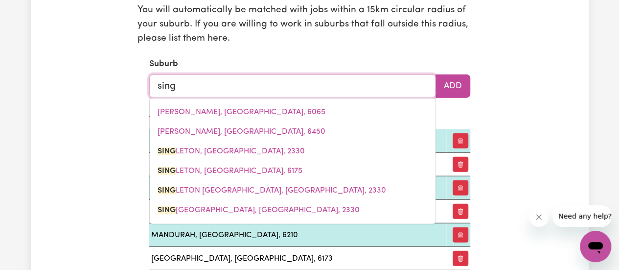
type input "[PERSON_NAME], [GEOGRAPHIC_DATA], 2330"
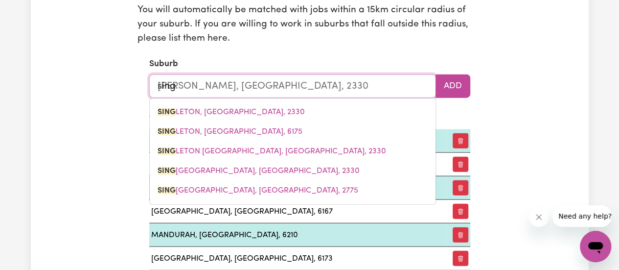
type input "singl"
type input "[PERSON_NAME], [GEOGRAPHIC_DATA], 2330"
type input "single"
type input "[PERSON_NAME], [GEOGRAPHIC_DATA], 2330"
type input "singlet"
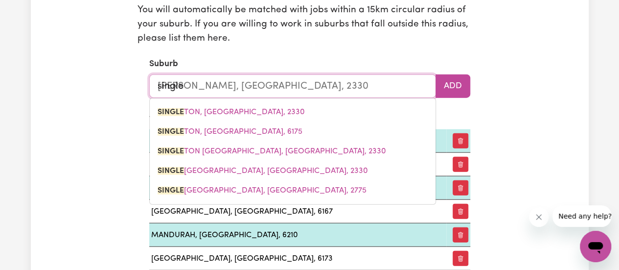
type input "[PERSON_NAME], [GEOGRAPHIC_DATA], 2330"
type input "singleto"
type input "[PERSON_NAME], [GEOGRAPHIC_DATA], 2330"
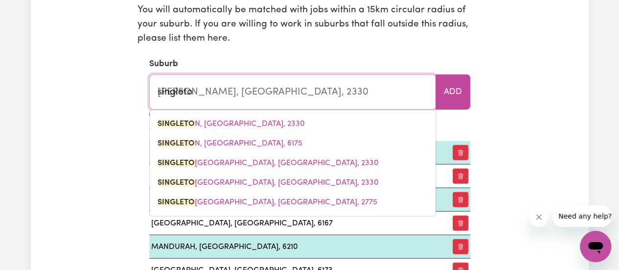
type input "[PERSON_NAME]"
type input "[PERSON_NAME], [GEOGRAPHIC_DATA], 2330"
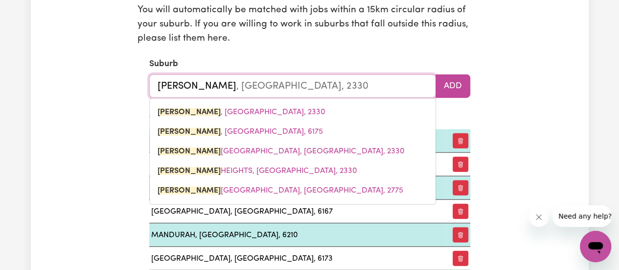
type input "[PERSON_NAME]"
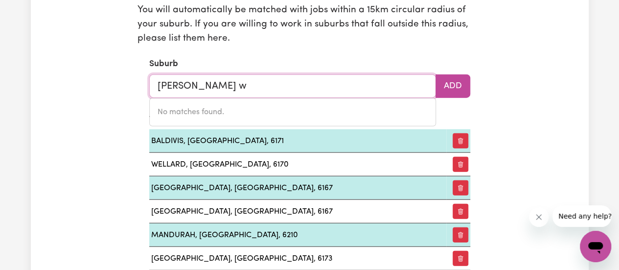
type input "[PERSON_NAME]"
type input "[PERSON_NAME][GEOGRAPHIC_DATA], [GEOGRAPHIC_DATA], 2330"
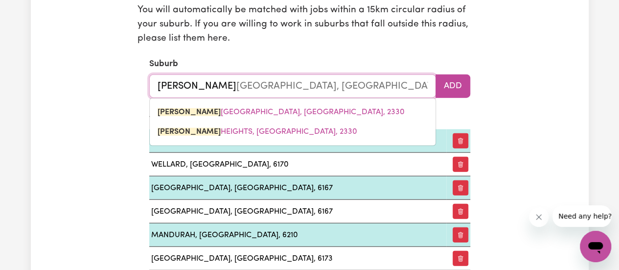
type input "[PERSON_NAME],"
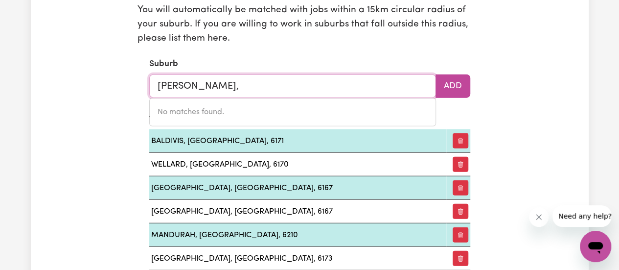
type input "[PERSON_NAME]"
type input "[PERSON_NAME][GEOGRAPHIC_DATA], [GEOGRAPHIC_DATA], 2330"
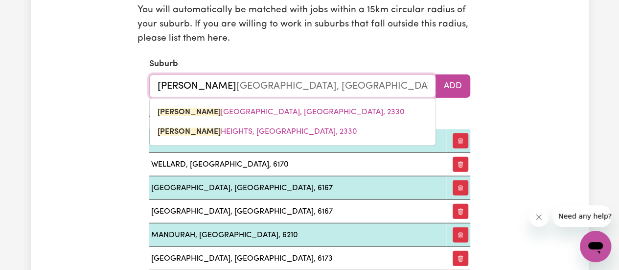
type input "singleto"
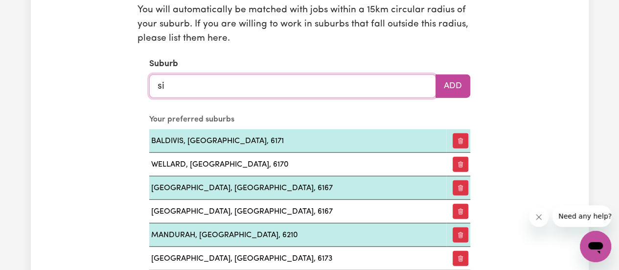
type input "s"
type input "ban"
type input "ban BAN, [GEOGRAPHIC_DATA], 4625"
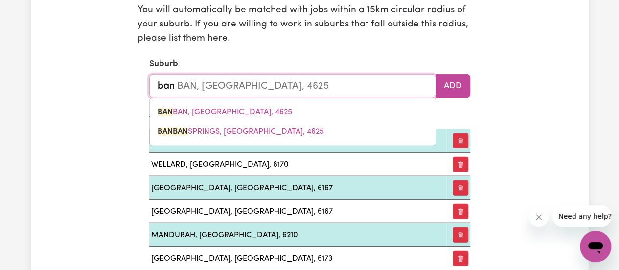
type input "bank"
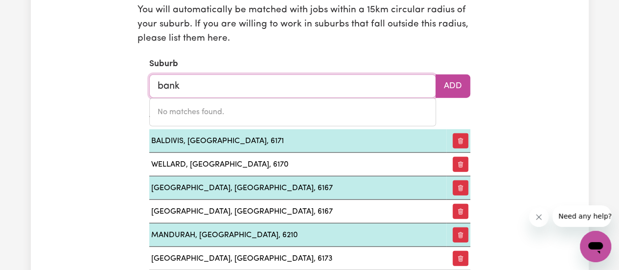
type input "banks"
type input "[GEOGRAPHIC_DATA]"
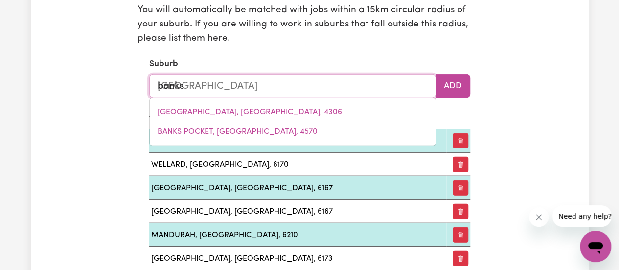
type input "banksi"
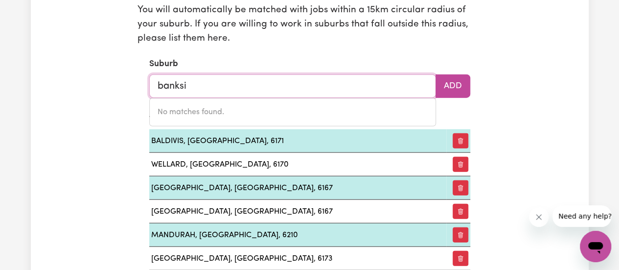
type input "banksia"
type input "[GEOGRAPHIC_DATA], [GEOGRAPHIC_DATA], 4507"
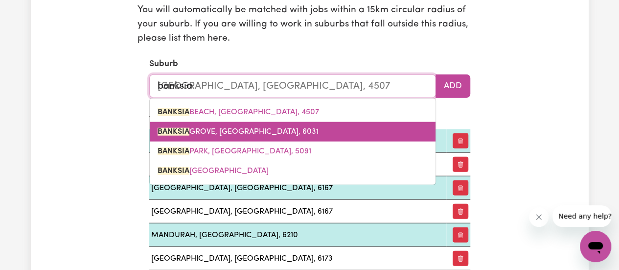
click at [346, 131] on link "[GEOGRAPHIC_DATA], [GEOGRAPHIC_DATA], 6031" at bounding box center [293, 132] width 286 height 20
type input "[GEOGRAPHIC_DATA], [GEOGRAPHIC_DATA], 6031"
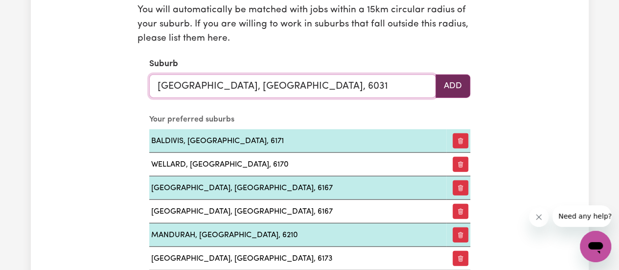
type input "[GEOGRAPHIC_DATA], [GEOGRAPHIC_DATA], 6031"
click at [444, 86] on button "Add" at bounding box center [453, 85] width 35 height 23
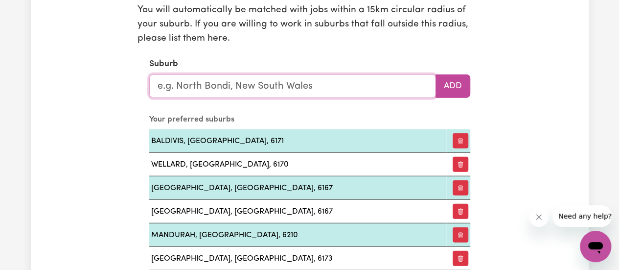
click at [380, 80] on input "text" at bounding box center [292, 85] width 287 height 23
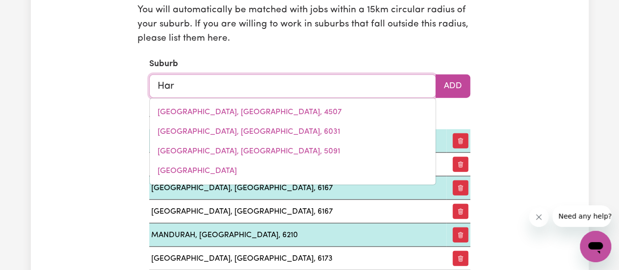
type input "[PERSON_NAME]"
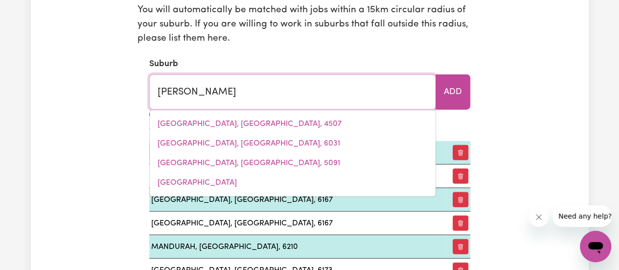
type input "HarrAMI, [GEOGRAPHIC_DATA], 4630"
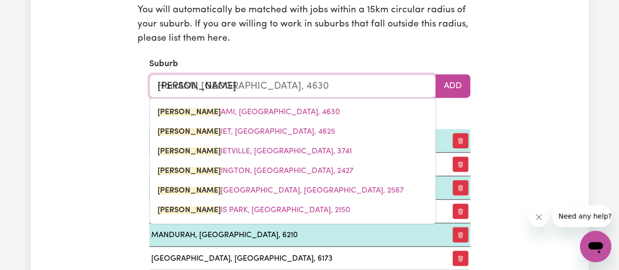
type input "[PERSON_NAME]"
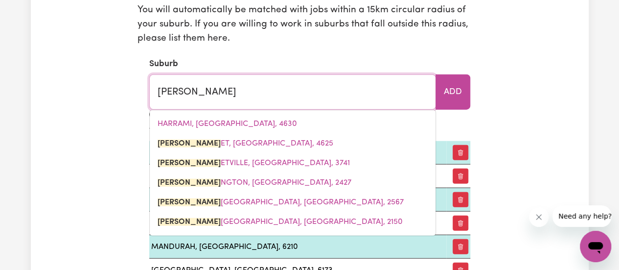
type input "[PERSON_NAME], [GEOGRAPHIC_DATA], 4625"
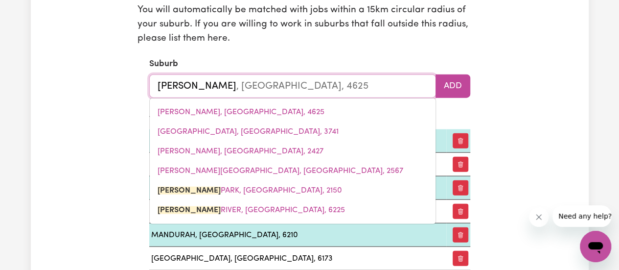
type input "[PERSON_NAME]"
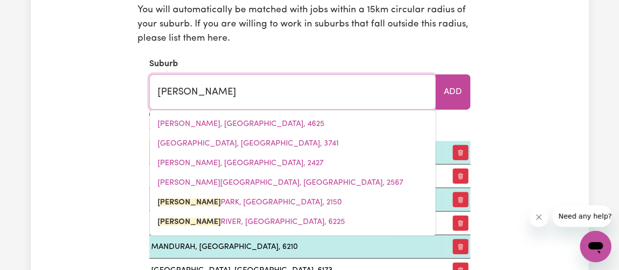
type input "[PERSON_NAME][GEOGRAPHIC_DATA], [GEOGRAPHIC_DATA], 2150"
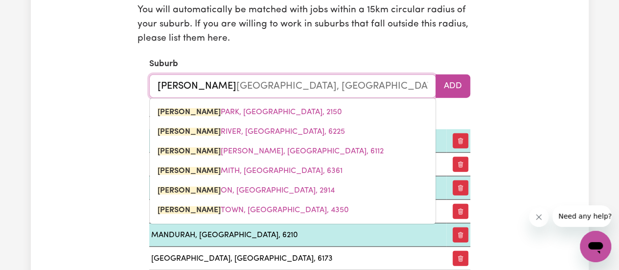
type input "Harrisd"
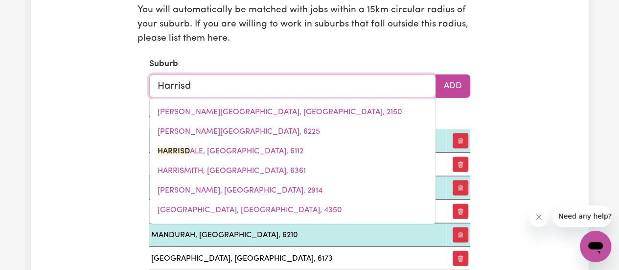
type input "Harrisda"
type input "HarrisdaLE, [GEOGRAPHIC_DATA], 6112"
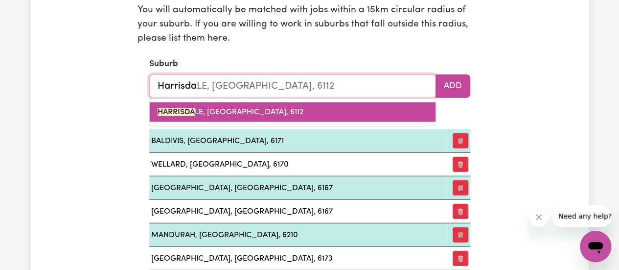
click at [298, 112] on link "HARRISDA LE, [GEOGRAPHIC_DATA], 6112" at bounding box center [293, 112] width 286 height 20
type input "[GEOGRAPHIC_DATA], [GEOGRAPHIC_DATA], 6112"
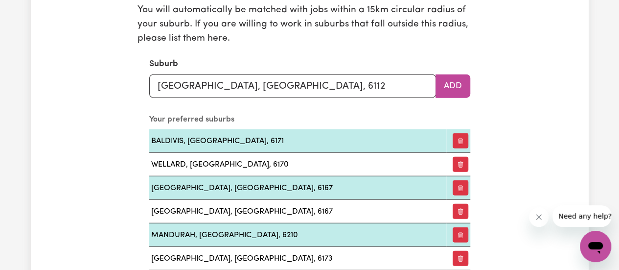
click at [298, 112] on caption "Your preferred suburbs" at bounding box center [309, 120] width 321 height 20
click at [453, 83] on button "Add" at bounding box center [453, 85] width 35 height 23
click at [316, 75] on input "text" at bounding box center [292, 85] width 287 height 23
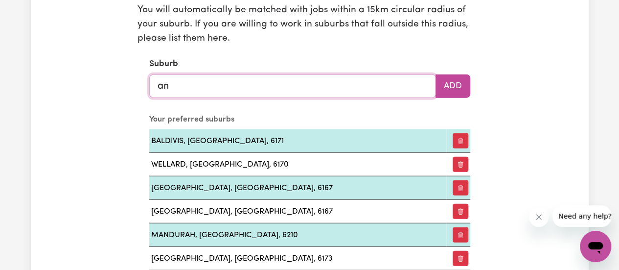
type input "ank"
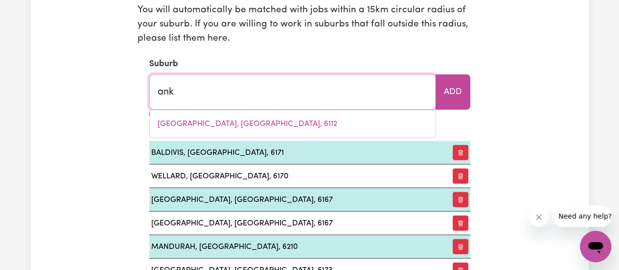
type input "ankETELL, [GEOGRAPHIC_DATA], 6167"
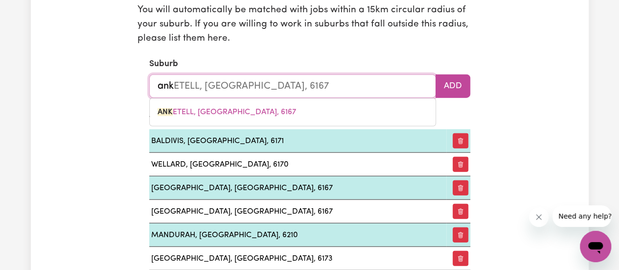
type input "anka"
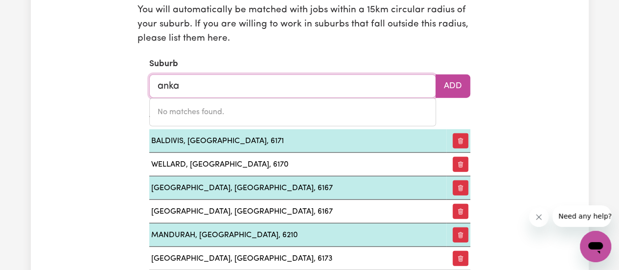
type input "ank"
type input "ankETELL, [GEOGRAPHIC_DATA], 6167"
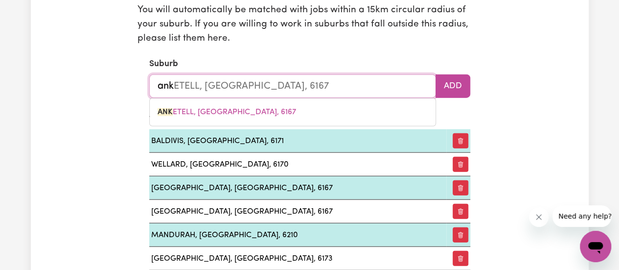
click at [254, 121] on div "ANK ETELL, [GEOGRAPHIC_DATA], 6167" at bounding box center [292, 112] width 287 height 28
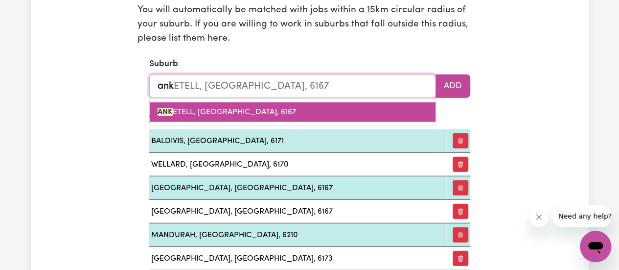
click at [254, 108] on span "ANK ETELL, [GEOGRAPHIC_DATA], 6167" at bounding box center [227, 112] width 139 height 8
type input "[PERSON_NAME], [GEOGRAPHIC_DATA], 6167"
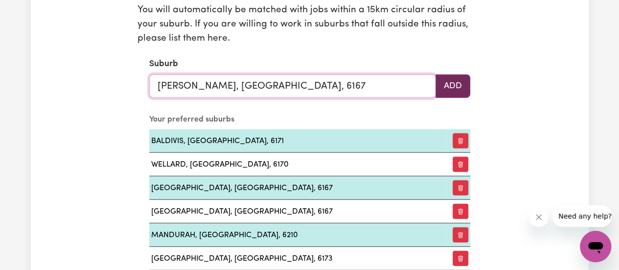
type input "[PERSON_NAME], [GEOGRAPHIC_DATA], 6167"
click at [464, 85] on button "Add" at bounding box center [453, 85] width 35 height 23
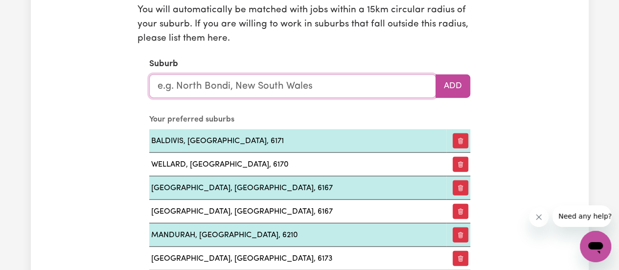
click at [359, 86] on input "text" at bounding box center [292, 85] width 287 height 23
type input "ber"
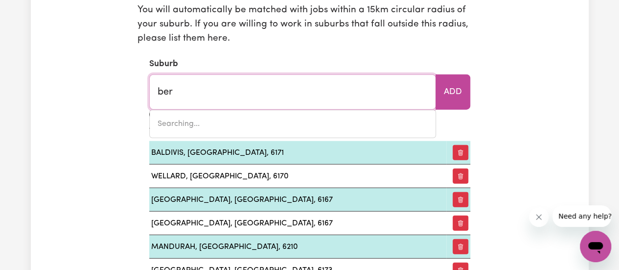
type input "berAJONDO, [GEOGRAPHIC_DATA], 4674"
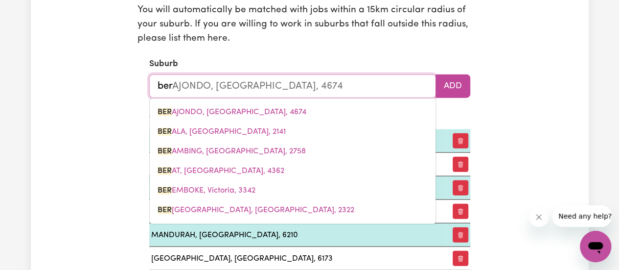
type input "[PERSON_NAME]"
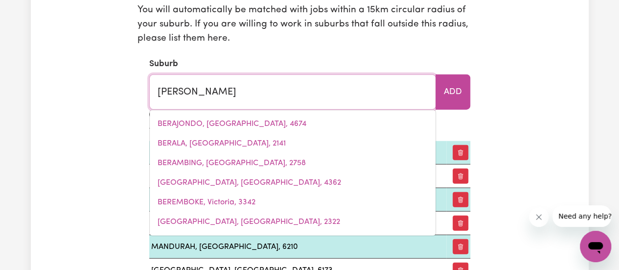
type input "bertHONG, [GEOGRAPHIC_DATA], 2594"
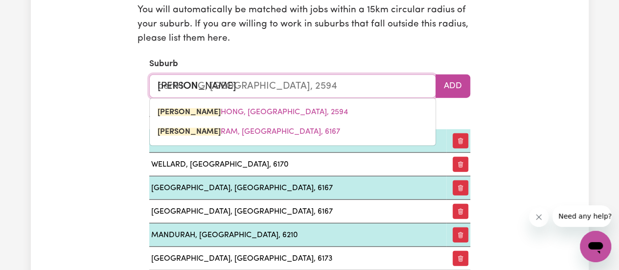
type input "bertr"
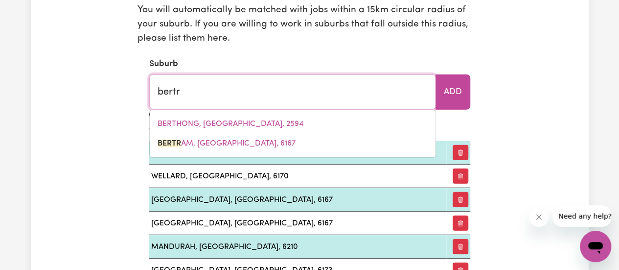
type input "[PERSON_NAME], [GEOGRAPHIC_DATA], 6167"
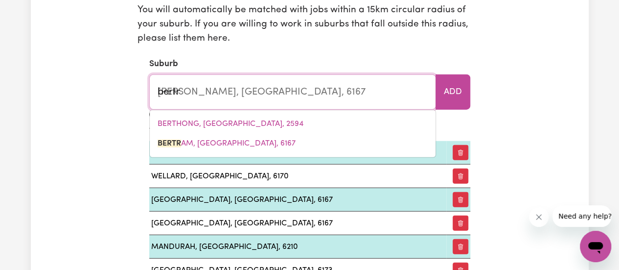
type input "bertra"
type input "[PERSON_NAME], [GEOGRAPHIC_DATA], 6167"
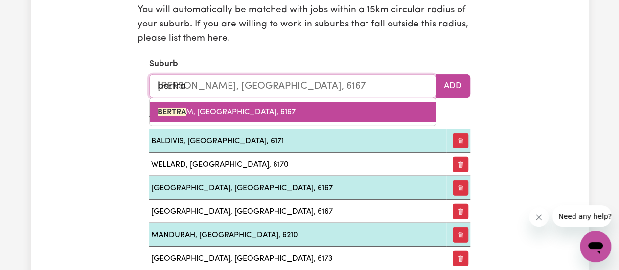
click at [373, 113] on link "[PERSON_NAME], [GEOGRAPHIC_DATA], 6167" at bounding box center [293, 112] width 286 height 20
type input "[PERSON_NAME], [GEOGRAPHIC_DATA], 6167"
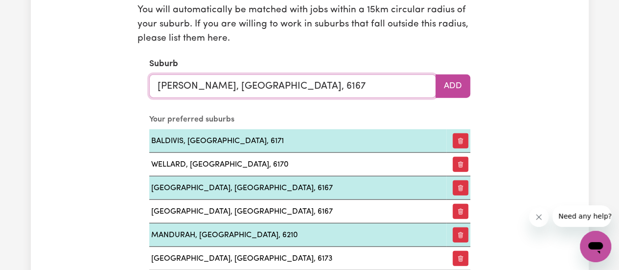
type input "[PERSON_NAME], [GEOGRAPHIC_DATA], 6167"
click at [373, 113] on caption "Your preferred suburbs" at bounding box center [309, 120] width 321 height 20
click at [450, 84] on button "Add" at bounding box center [453, 85] width 35 height 23
click at [425, 84] on input "text" at bounding box center [292, 85] width 287 height 23
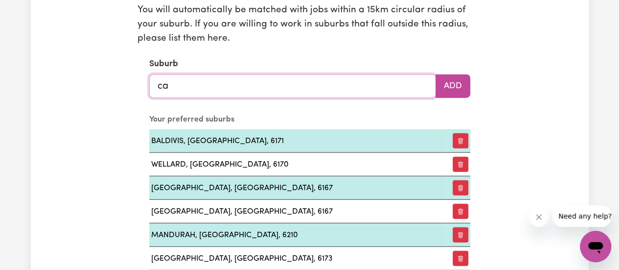
type input "cas"
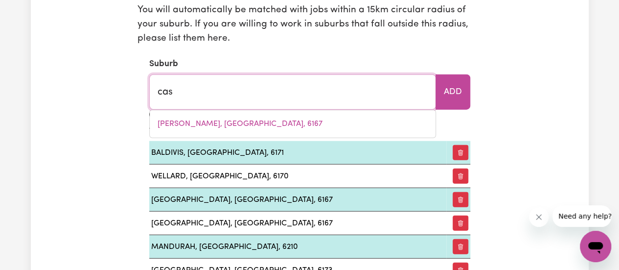
type input "casCADE, [GEOGRAPHIC_DATA], 2453"
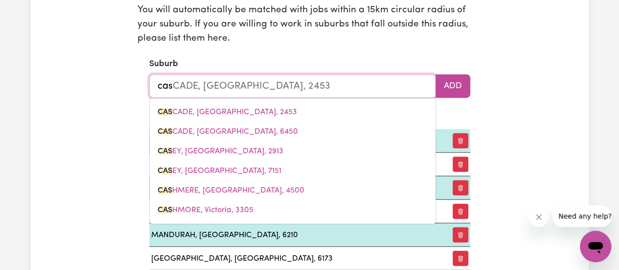
type input "casu"
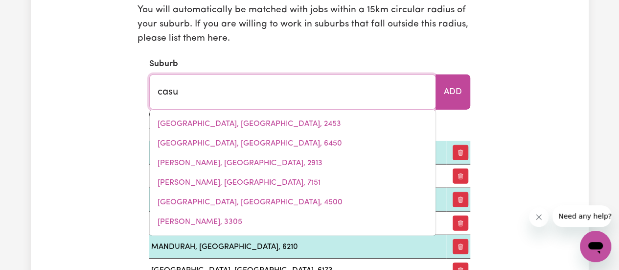
type input "casuARINA, [GEOGRAPHIC_DATA], 2487"
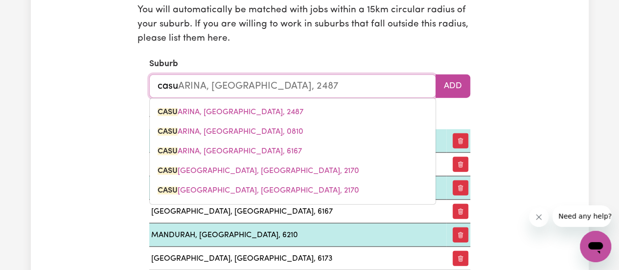
type input "casua"
type input "casuaRINA, [GEOGRAPHIC_DATA], 2487"
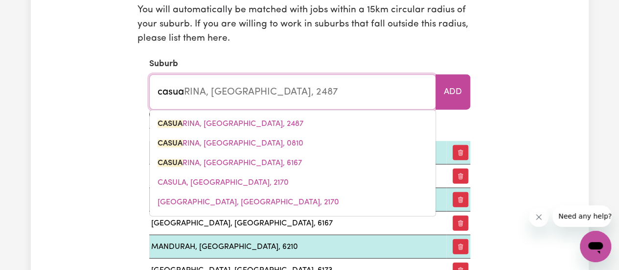
type input "casuar"
type input "casuarINA, [GEOGRAPHIC_DATA], 2487"
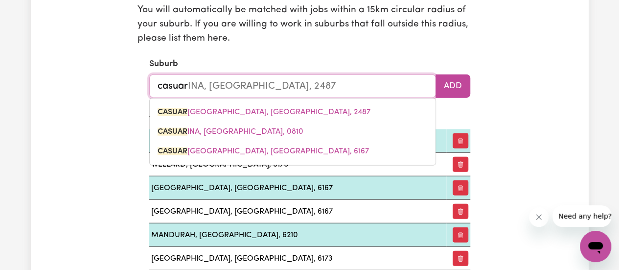
type input "casuari"
type input "casuariNA, [GEOGRAPHIC_DATA], 2487"
type input "casuarin"
type input "casuarinA, [GEOGRAPHIC_DATA], 2487"
type input "casuarina"
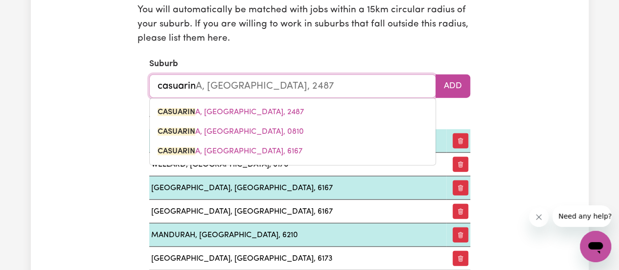
type input "casuarina, [GEOGRAPHIC_DATA], 2487"
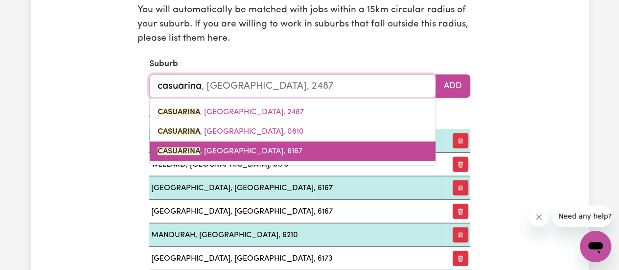
click at [272, 159] on link "CASUARINA , [GEOGRAPHIC_DATA], 6167" at bounding box center [293, 151] width 286 height 20
type input "CASUARINA, [GEOGRAPHIC_DATA], 6167"
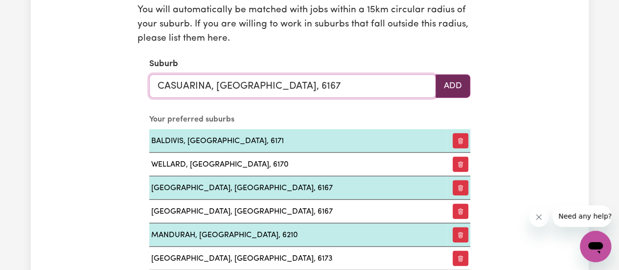
type input "CASUARINA, [GEOGRAPHIC_DATA], 6167"
click at [442, 82] on button "Add" at bounding box center [453, 85] width 35 height 23
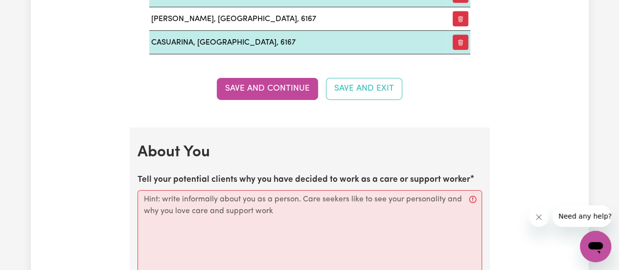
scroll to position [1567, 0]
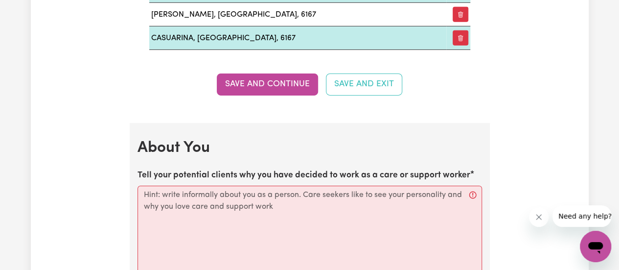
drag, startPoint x: 616, startPoint y: 139, endPoint x: 615, endPoint y: 123, distance: 15.2
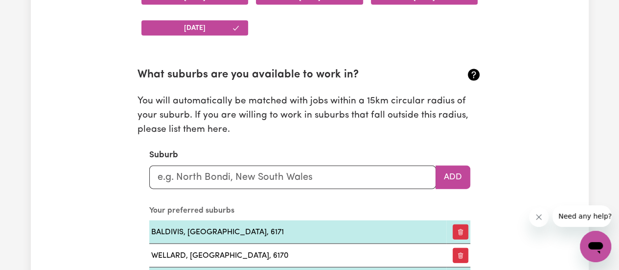
scroll to position [808, 0]
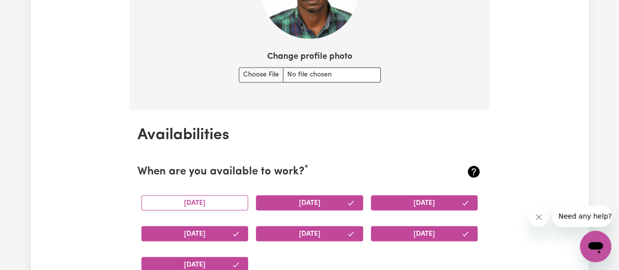
drag, startPoint x: 621, startPoint y: 33, endPoint x: 577, endPoint y: 36, distance: 44.2
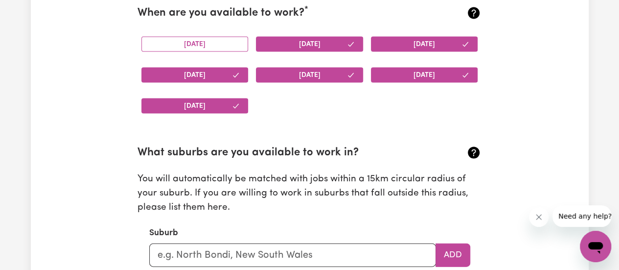
scroll to position [969, 0]
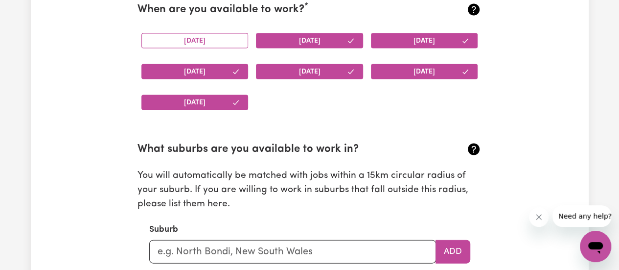
drag, startPoint x: 570, startPoint y: 36, endPoint x: 373, endPoint y: 45, distance: 197.5
drag, startPoint x: 373, startPoint y: 45, endPoint x: 578, endPoint y: 136, distance: 224.0
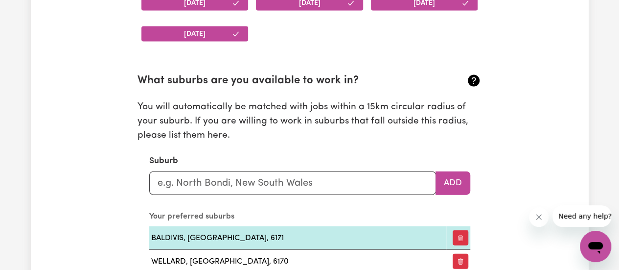
scroll to position [1040, 0]
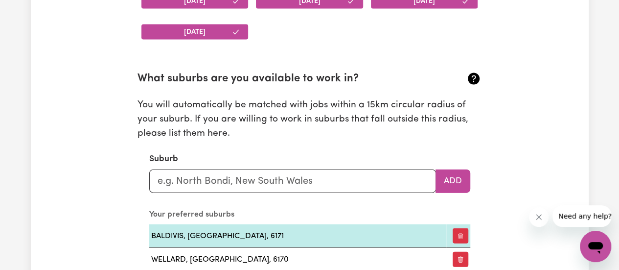
click at [276, 187] on input "text" at bounding box center [292, 180] width 287 height 23
type input "mur"
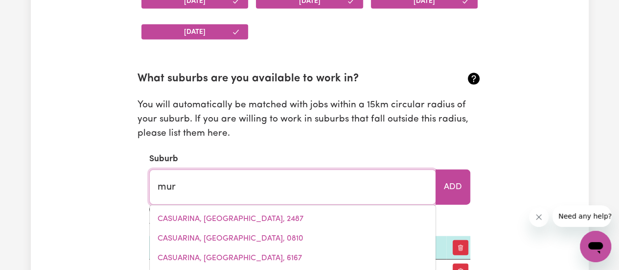
type input "murADUP, [GEOGRAPHIC_DATA], 6394"
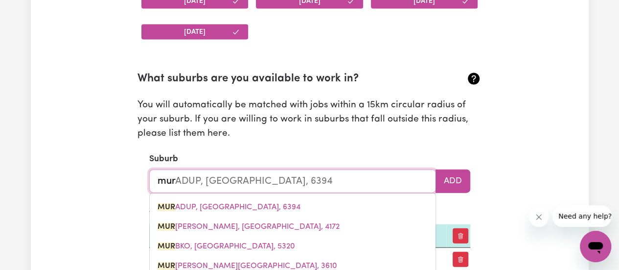
type input "murd"
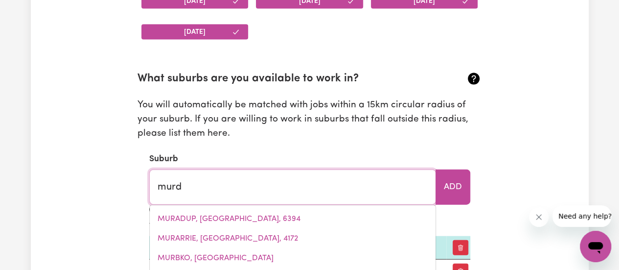
type input "[PERSON_NAME], [GEOGRAPHIC_DATA], 5607"
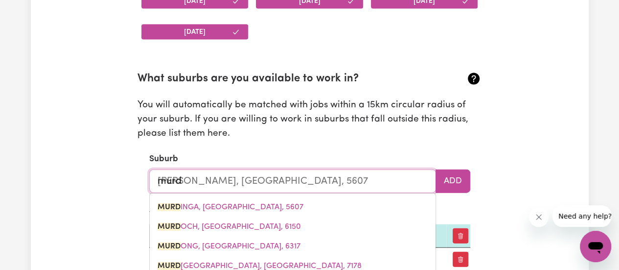
type input "murdo"
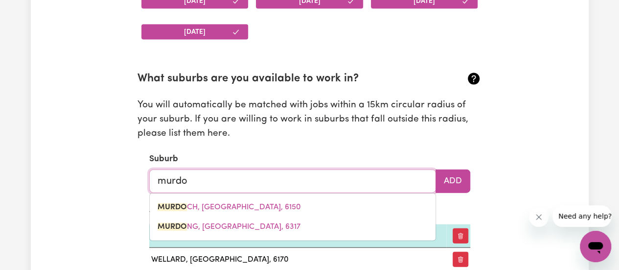
type input "[PERSON_NAME], [GEOGRAPHIC_DATA], 6150"
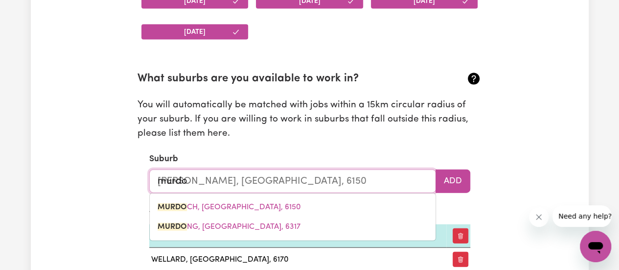
type input "murdoc"
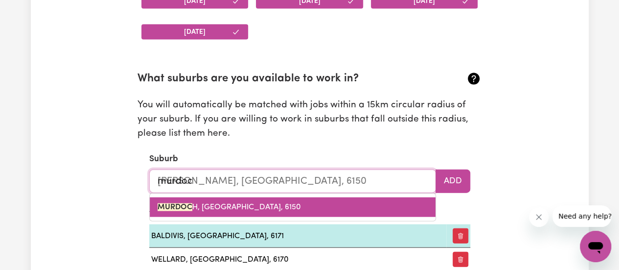
click at [271, 206] on span "MURDOC H, [GEOGRAPHIC_DATA], 6150" at bounding box center [229, 207] width 143 height 8
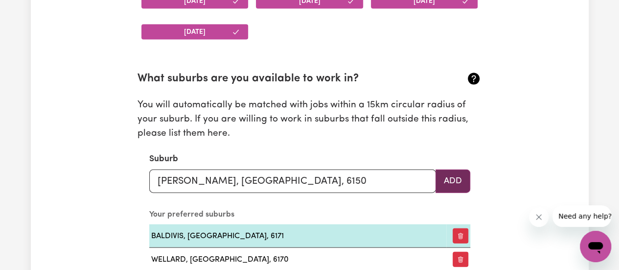
click at [454, 182] on button "Add" at bounding box center [453, 180] width 35 height 23
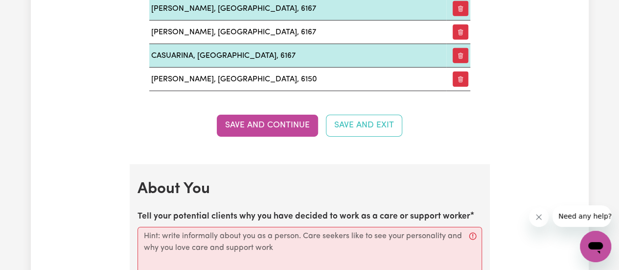
scroll to position [1555, 0]
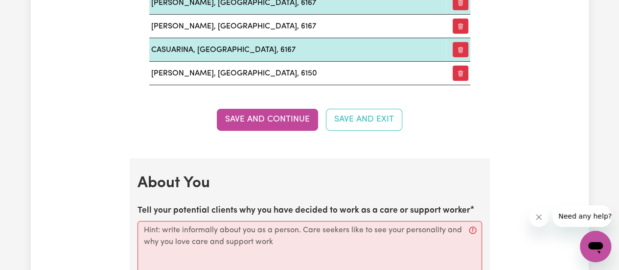
click at [576, 215] on span "Need any help?" at bounding box center [585, 216] width 53 height 8
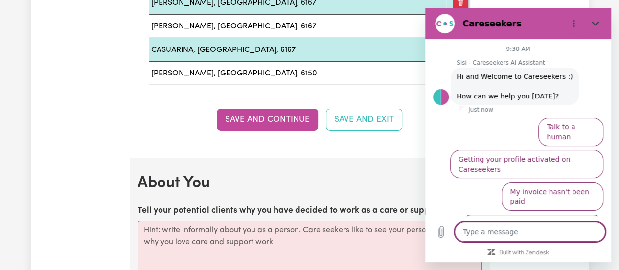
scroll to position [11, 0]
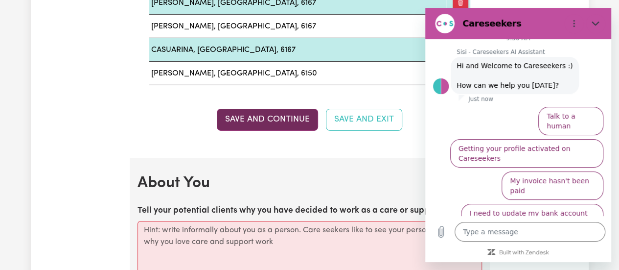
click at [284, 111] on button "Save and Continue" at bounding box center [267, 120] width 101 height 22
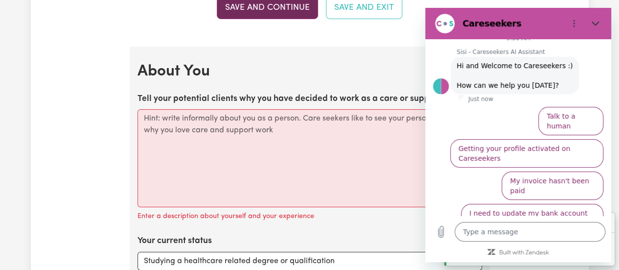
scroll to position [1703, 0]
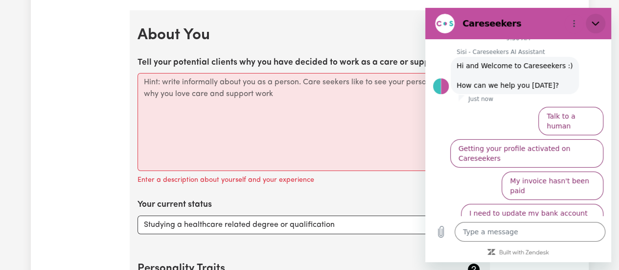
click at [597, 22] on icon "Close" at bounding box center [596, 24] width 8 height 8
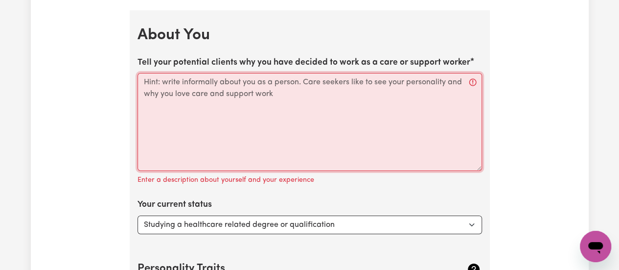
click at [145, 73] on textarea "Tell your potential clients why you have decided to work as a care or support w…" at bounding box center [310, 122] width 345 height 98
paste textarea "As a dedicated and highly motivated disability and aged support worker, I am co…"
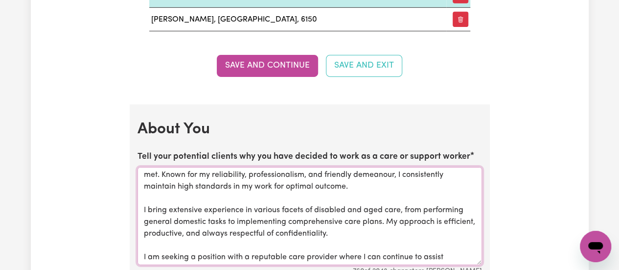
scroll to position [1605, 0]
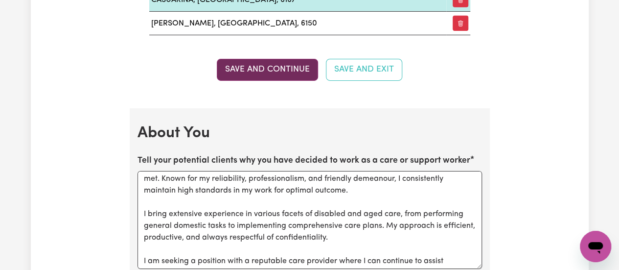
click at [281, 59] on button "Save and Continue" at bounding box center [267, 70] width 101 height 22
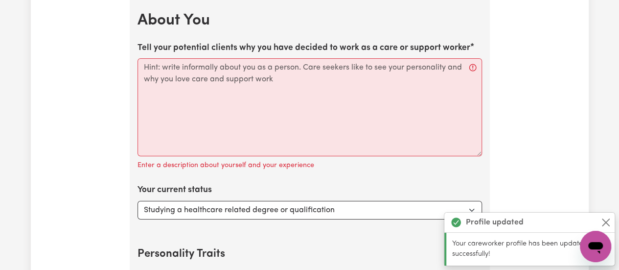
scroll to position [1718, 0]
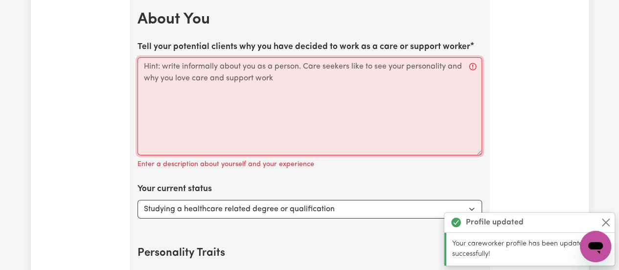
click at [170, 94] on textarea "Tell your potential clients why you have decided to work as a care or support w…" at bounding box center [310, 106] width 345 height 98
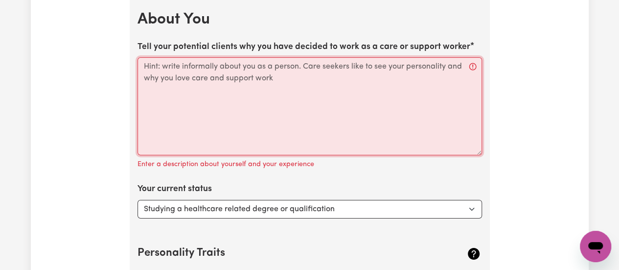
paste textarea "As a dedicated and highly motivated disability and aged support worker, I am co…"
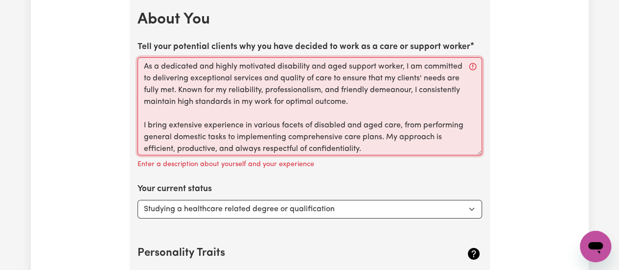
scroll to position [57, 0]
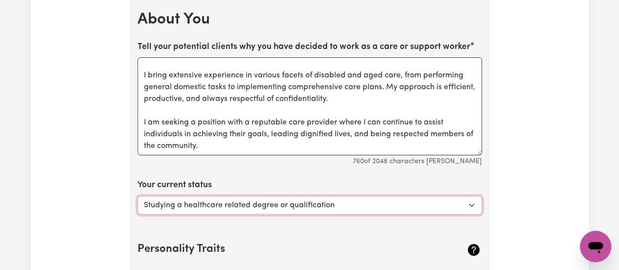
click at [467, 196] on select "Select... Studying a healthcare related degree or qualification Studying a non-…" at bounding box center [310, 205] width 345 height 19
click at [468, 196] on select "Select... Studying a healthcare related degree or qualification Studying a non-…" at bounding box center [310, 205] width 345 height 19
click at [138, 196] on select "Select... Studying a healthcare related degree or qualification Studying a non-…" at bounding box center [310, 205] width 345 height 19
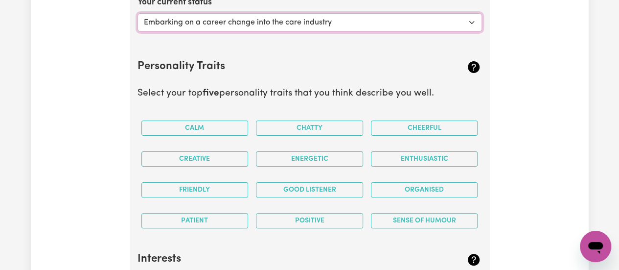
scroll to position [1901, 0]
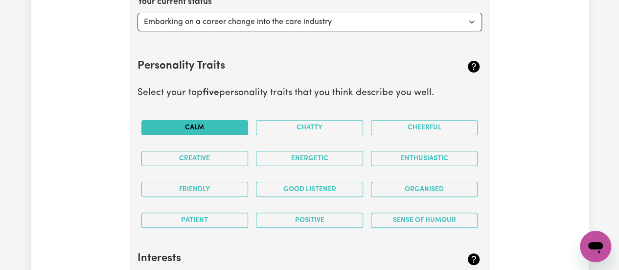
click at [224, 120] on button "Calm" at bounding box center [194, 127] width 107 height 15
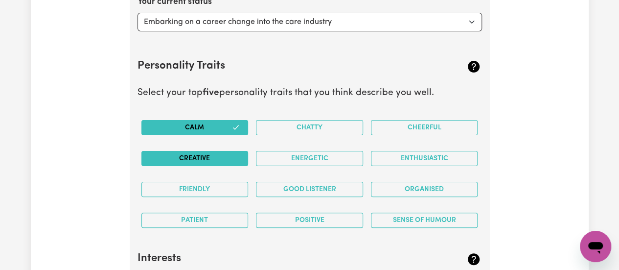
click at [218, 151] on button "Creative" at bounding box center [194, 158] width 107 height 15
click at [217, 182] on button "Friendly" at bounding box center [194, 189] width 107 height 15
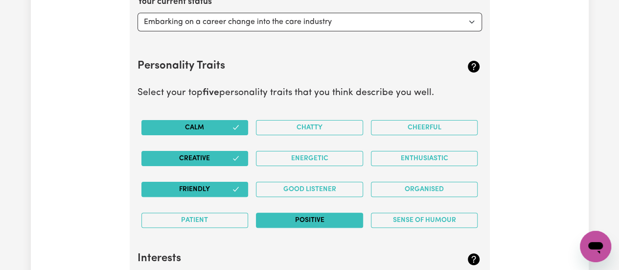
click at [318, 212] on button "Positive" at bounding box center [309, 219] width 107 height 15
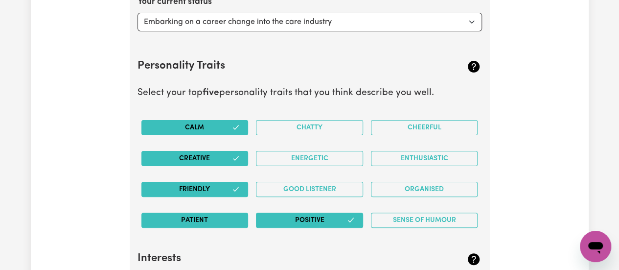
click at [218, 212] on button "Patient" at bounding box center [194, 219] width 107 height 15
click at [318, 182] on button "Good Listener" at bounding box center [309, 189] width 107 height 15
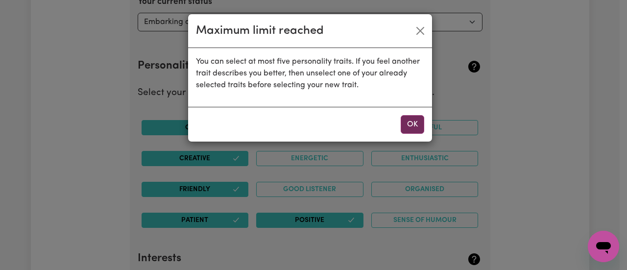
click at [413, 124] on button "OK" at bounding box center [411, 124] width 23 height 19
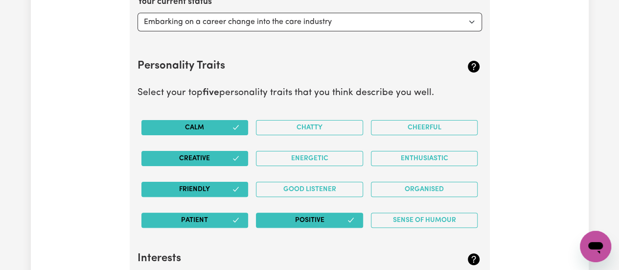
click at [271, 192] on div "Good Listener" at bounding box center [309, 189] width 115 height 31
click at [235, 123] on icon "button" at bounding box center [236, 127] width 8 height 8
click at [343, 182] on button "Good Listener" at bounding box center [309, 189] width 107 height 15
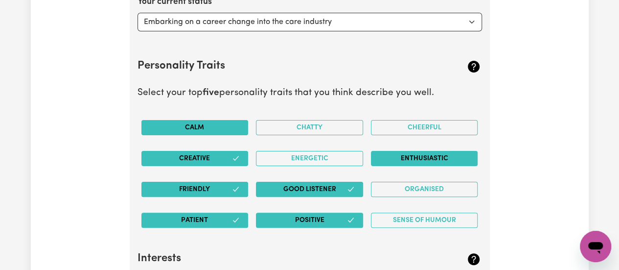
click at [411, 151] on button "Enthusiastic" at bounding box center [424, 158] width 107 height 15
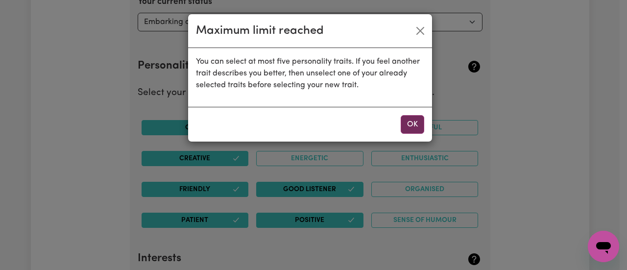
click at [405, 126] on button "OK" at bounding box center [411, 124] width 23 height 19
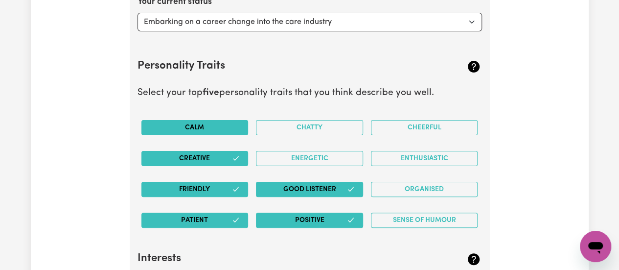
click at [352, 218] on icon "button" at bounding box center [351, 220] width 5 height 4
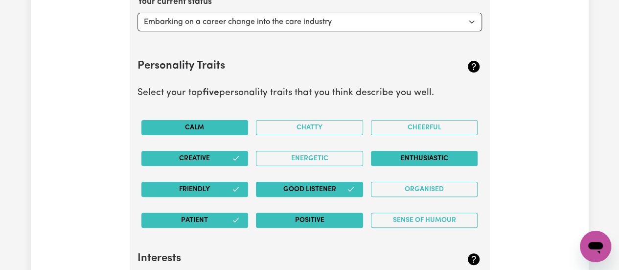
click at [418, 151] on button "Enthusiastic" at bounding box center [424, 158] width 107 height 15
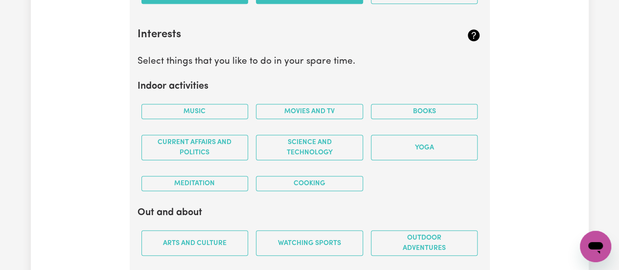
scroll to position [2127, 0]
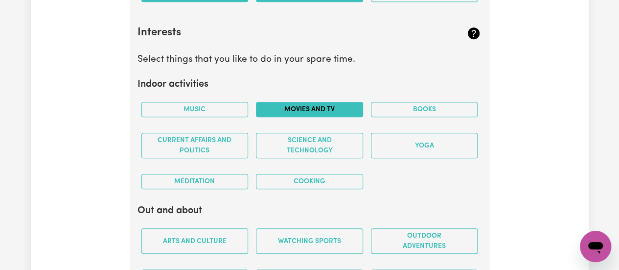
click at [304, 102] on button "Movies and TV" at bounding box center [309, 109] width 107 height 15
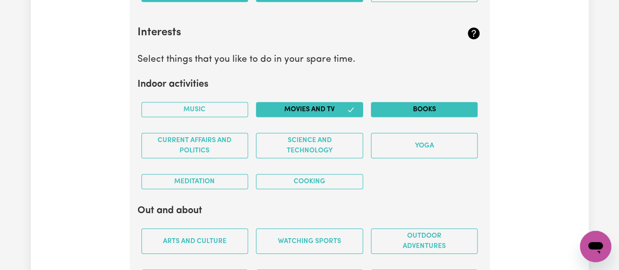
click at [422, 102] on button "Books" at bounding box center [424, 109] width 107 height 15
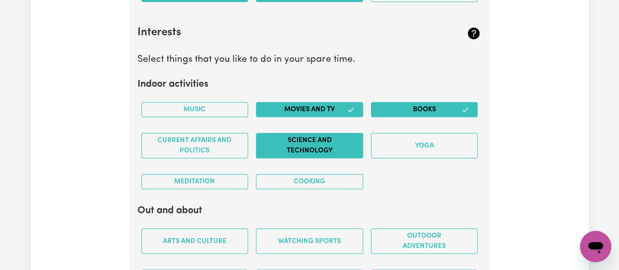
click at [318, 137] on button "Science and Technology" at bounding box center [309, 145] width 107 height 25
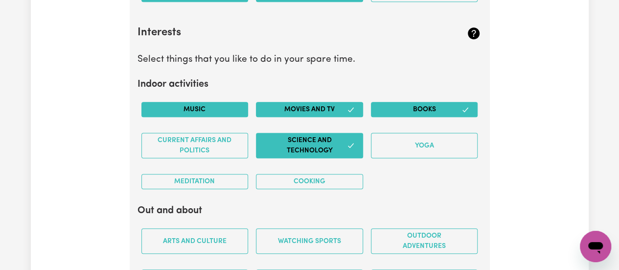
click at [224, 102] on button "Music" at bounding box center [194, 109] width 107 height 15
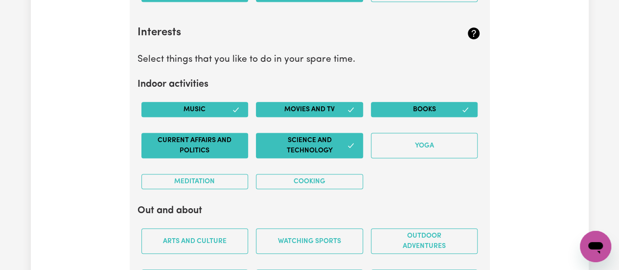
click at [216, 133] on button "Current Affairs and Politics" at bounding box center [194, 145] width 107 height 25
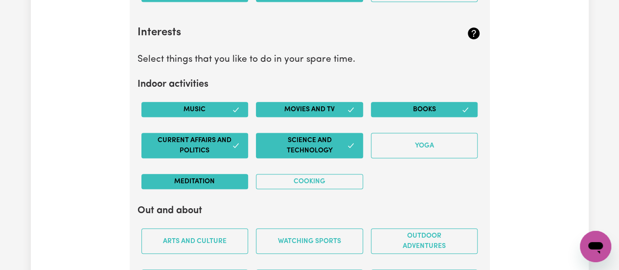
click at [212, 174] on button "Meditation" at bounding box center [194, 181] width 107 height 15
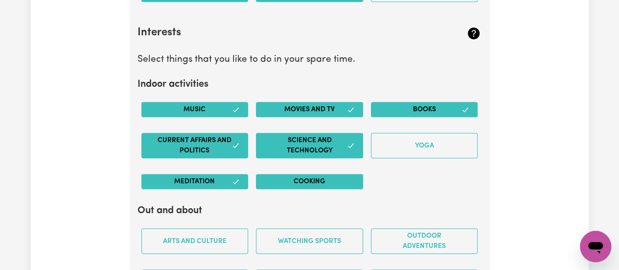
click at [285, 174] on button "Cooking" at bounding box center [309, 181] width 107 height 15
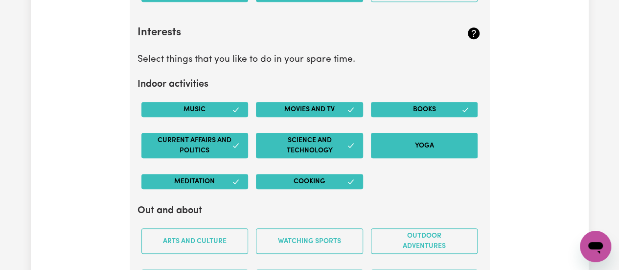
click at [423, 135] on button "Yoga" at bounding box center [424, 145] width 107 height 25
click at [436, 138] on button "Yoga" at bounding box center [424, 145] width 107 height 25
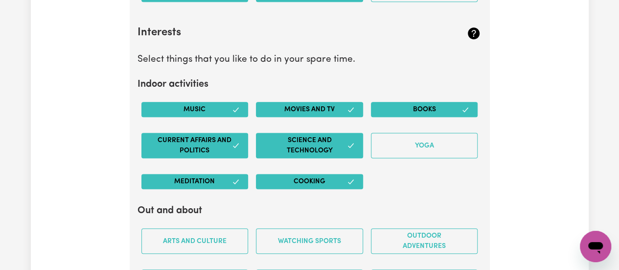
click at [233, 178] on icon "button" at bounding box center [236, 182] width 8 height 8
click at [333, 174] on button "Cooking" at bounding box center [309, 181] width 107 height 15
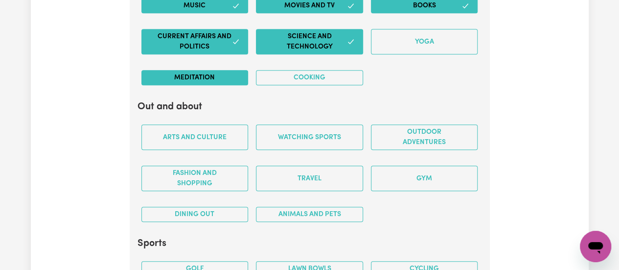
scroll to position [2233, 0]
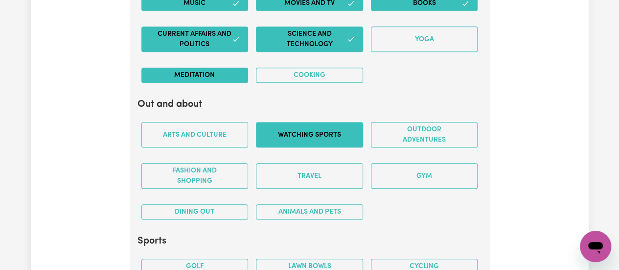
click at [307, 125] on button "Watching sports" at bounding box center [309, 134] width 107 height 25
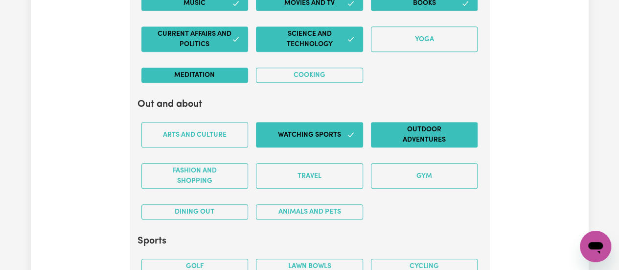
click at [426, 125] on button "Outdoor adventures" at bounding box center [424, 134] width 107 height 25
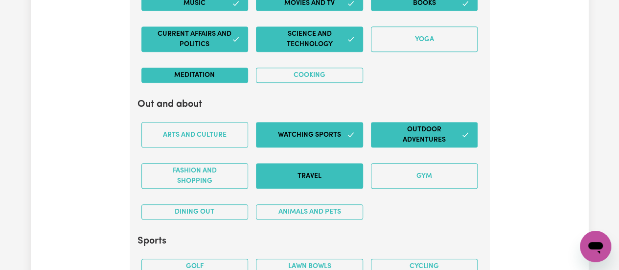
click at [339, 170] on button "Travel" at bounding box center [309, 175] width 107 height 25
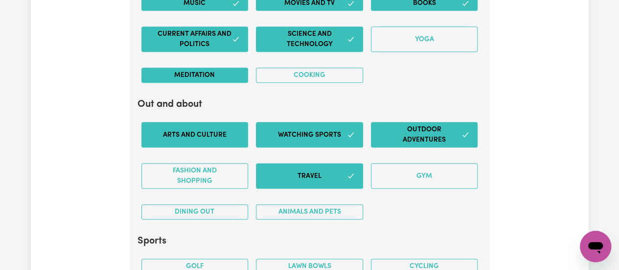
click at [216, 125] on button "Arts and Culture" at bounding box center [194, 134] width 107 height 25
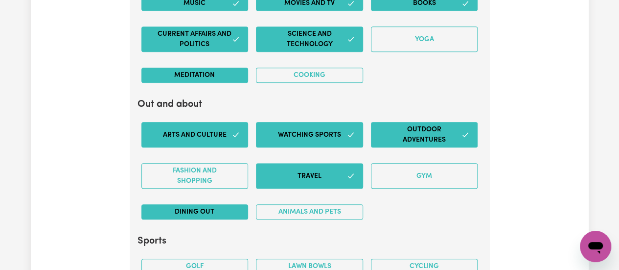
click at [225, 204] on button "Dining out" at bounding box center [194, 211] width 107 height 15
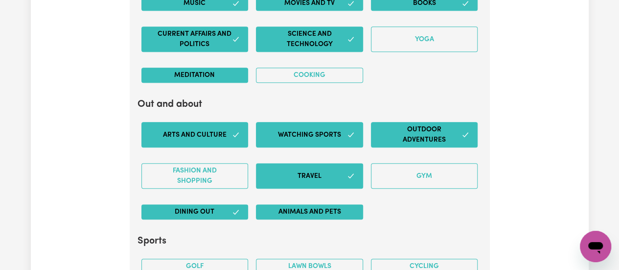
click at [336, 204] on button "Animals and pets" at bounding box center [309, 211] width 107 height 15
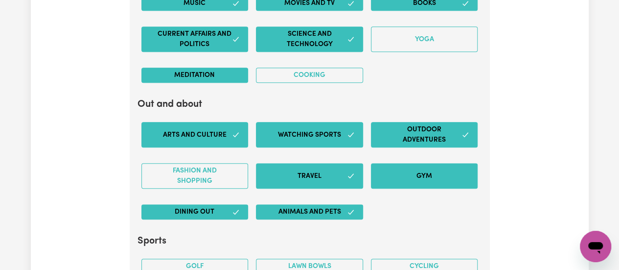
click at [408, 167] on button "Gym" at bounding box center [424, 175] width 107 height 25
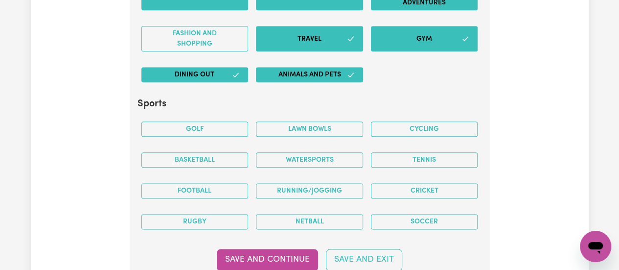
scroll to position [2373, 0]
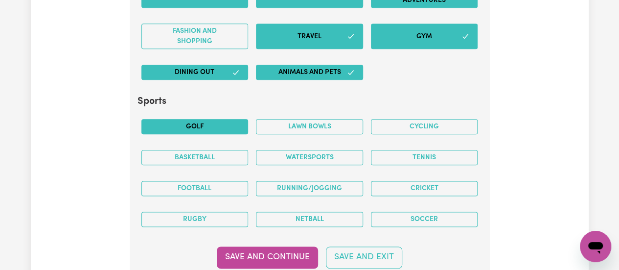
click at [217, 119] on button "Golf" at bounding box center [194, 126] width 107 height 15
click at [210, 181] on button "Football" at bounding box center [194, 188] width 107 height 15
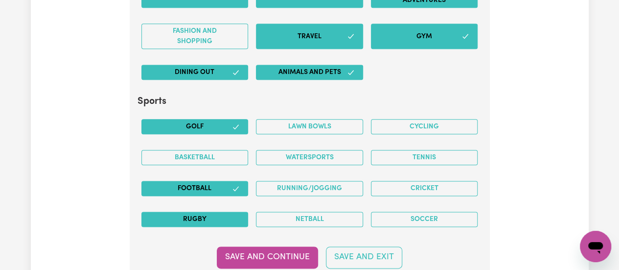
click at [209, 211] on button "Rugby" at bounding box center [194, 218] width 107 height 15
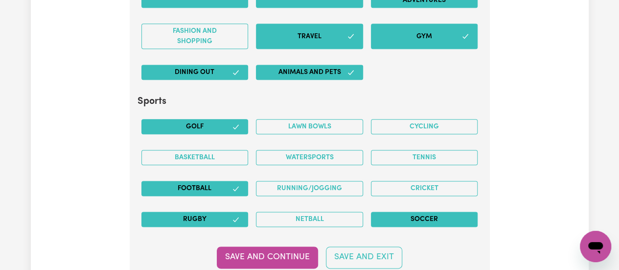
click at [402, 211] on button "Soccer" at bounding box center [424, 218] width 107 height 15
click at [324, 181] on button "Running/Jogging" at bounding box center [309, 188] width 107 height 15
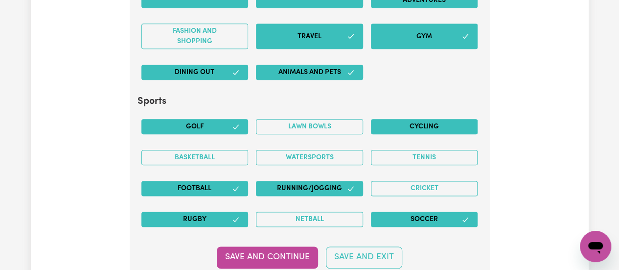
click at [424, 119] on button "Cycling" at bounding box center [424, 126] width 107 height 15
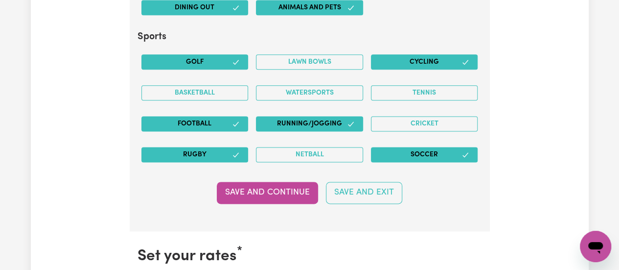
scroll to position [2438, 0]
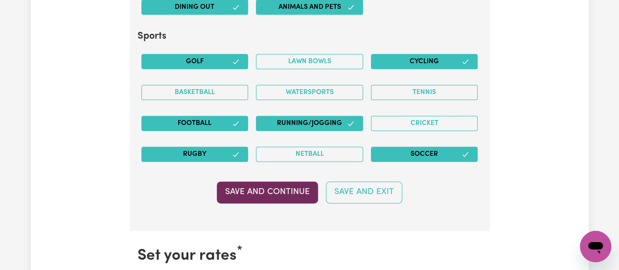
click at [273, 181] on button "Save and Continue" at bounding box center [267, 192] width 101 height 22
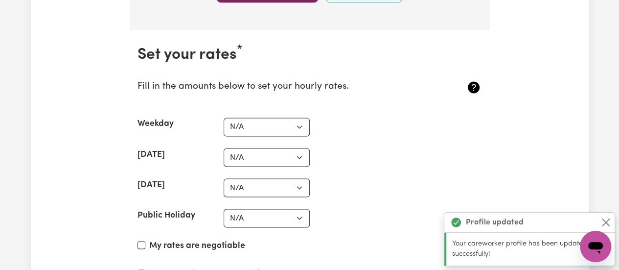
scroll to position [2653, 0]
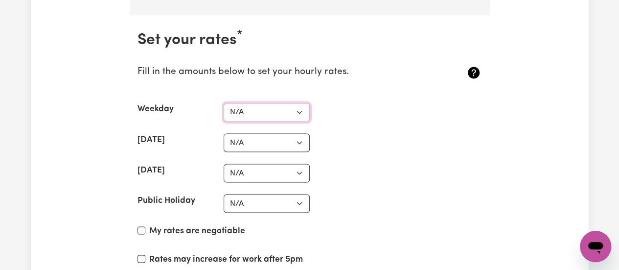
click at [299, 103] on select "N/A $37 $38 $39 $40 $41 $42 $43 $44 $45 $46 $47 $48 $49 $50 $51 $52 $53 $54 $55…" at bounding box center [267, 112] width 86 height 19
click at [224, 103] on select "N/A $37 $38 $39 $40 $41 $42 $43 $44 $45 $46 $47 $48 $49 $50 $51 $52 $53 $54 $55…" at bounding box center [267, 112] width 86 height 19
click at [301, 133] on select "N/A $37 $38 $39 $40 $41 $42 $43 $44 $45 $46 $47 $48 $49 $50 $51 $52 $53 $54 $55…" at bounding box center [267, 142] width 86 height 19
click at [224, 133] on select "N/A $37 $38 $39 $40 $41 $42 $43 $44 $45 $46 $47 $48 $49 $50 $51 $52 $53 $54 $55…" at bounding box center [267, 142] width 86 height 19
click at [300, 133] on select "N/A $37 $38 $39 $40 $41 $42 $43 $44 $45 $46 $47 $48 $49 $50 $51 $52 $53 $54 $55…" at bounding box center [267, 142] width 86 height 19
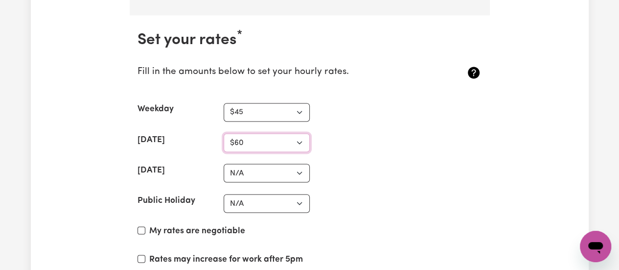
click at [224, 133] on select "N/A $37 $38 $39 $40 $41 $42 $43 $44 $45 $46 $47 $48 $49 $50 $51 $52 $53 $54 $55…" at bounding box center [267, 142] width 86 height 19
click at [299, 164] on select "N/A $37 $38 $39 $40 $41 $42 $43 $44 $45 $46 $47 $48 $49 $50 $51 $52 $53 $54 $55…" at bounding box center [267, 173] width 86 height 19
click at [224, 164] on select "N/A $37 $38 $39 $40 $41 $42 $43 $44 $45 $46 $47 $48 $49 $50 $51 $52 $53 $54 $55…" at bounding box center [267, 173] width 86 height 19
click at [301, 133] on select "N/A $37 $38 $39 $40 $41 $42 $43 $44 $45 $46 $47 $48 $49 $50 $51 $52 $53 $54 $55…" at bounding box center [267, 142] width 86 height 19
click at [387, 164] on div "[DATE] N/A $37 $38 $39 $40 $41 $42 $43 $44 $45 $46 $47 $48 $49 $50 $51 $52 $53 …" at bounding box center [310, 173] width 345 height 19
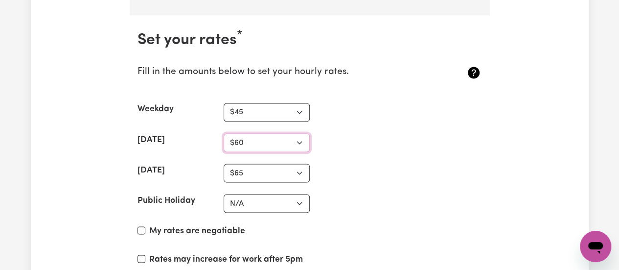
click at [300, 133] on select "N/A $37 $38 $39 $40 $41 $42 $43 $44 $45 $46 $47 $48 $49 $50 $51 $52 $53 $54 $55…" at bounding box center [267, 142] width 86 height 19
click at [224, 133] on select "N/A $37 $38 $39 $40 $41 $42 $43 $44 $45 $46 $47 $48 $49 $50 $51 $52 $53 $54 $55…" at bounding box center [267, 142] width 86 height 19
click at [298, 194] on select "N/A $37 $38 $39 $40 $41 $42 $43 $44 $45 $46 $47 $48 $49 $50 $51 $52 $53 $54 $55…" at bounding box center [267, 203] width 86 height 19
click at [224, 194] on select "N/A $37 $38 $39 $40 $41 $42 $43 $44 $45 $46 $47 $48 $49 $50 $51 $52 $53 $54 $55…" at bounding box center [267, 203] width 86 height 19
click at [141, 226] on input "My rates are negotiable" at bounding box center [142, 230] width 8 height 8
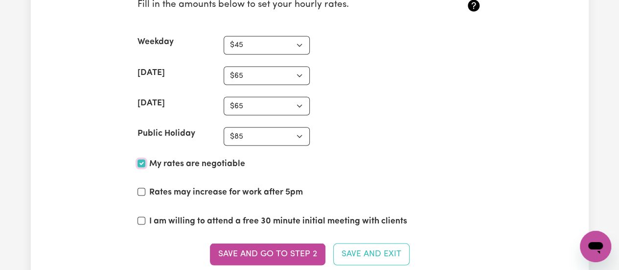
scroll to position [2735, 0]
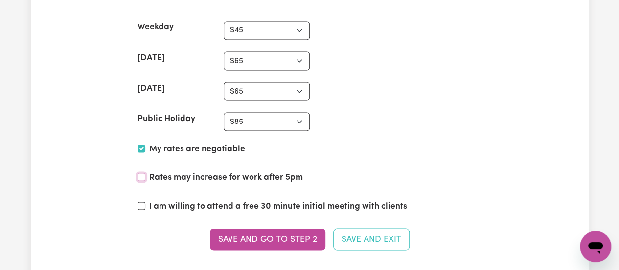
click at [143, 173] on input "Rates may increase for work after 5pm" at bounding box center [142, 177] width 8 height 8
click at [142, 202] on input "I am willing to attend a free 30 minute initial meeting with clients" at bounding box center [142, 206] width 8 height 8
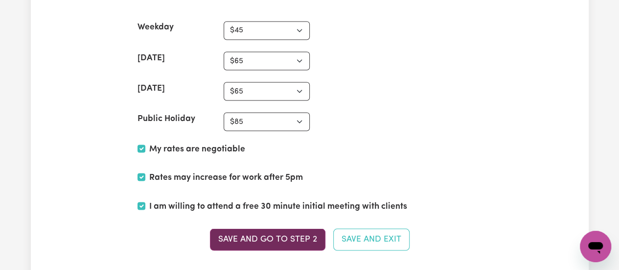
click at [290, 228] on button "Save and go to Step 2" at bounding box center [268, 239] width 116 height 22
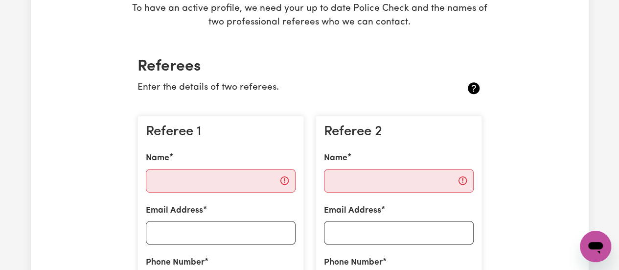
scroll to position [186, 0]
click at [249, 180] on input "Name" at bounding box center [221, 180] width 150 height 23
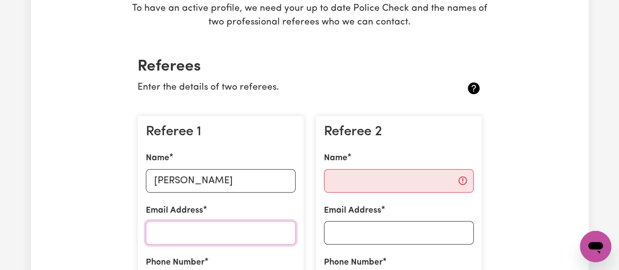
click at [194, 235] on input "Email Address" at bounding box center [221, 232] width 150 height 23
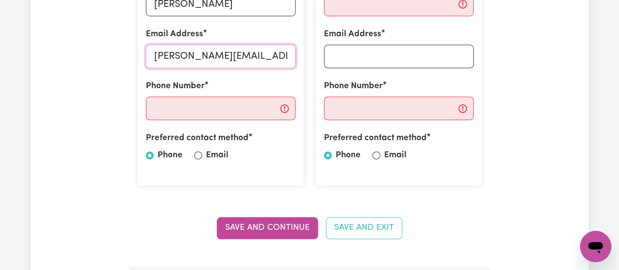
scroll to position [371, 0]
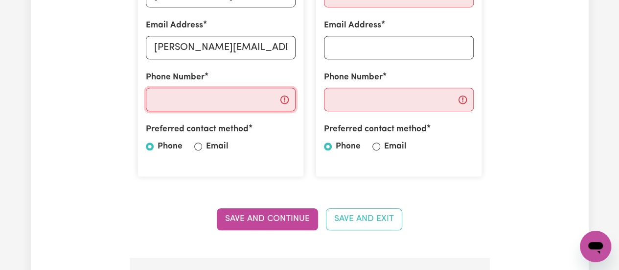
click at [189, 92] on input "Phone Number" at bounding box center [221, 99] width 150 height 23
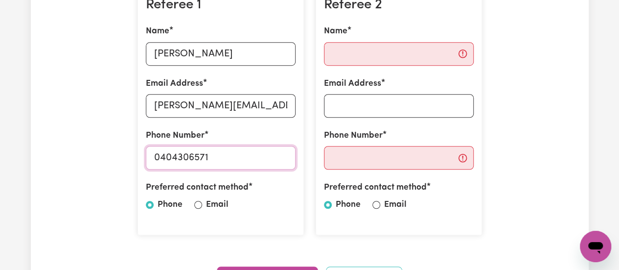
scroll to position [312, 0]
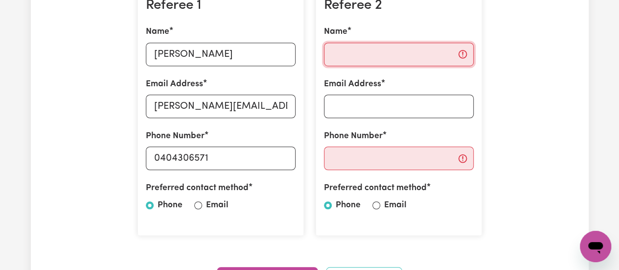
click at [384, 55] on input "Name" at bounding box center [399, 54] width 150 height 23
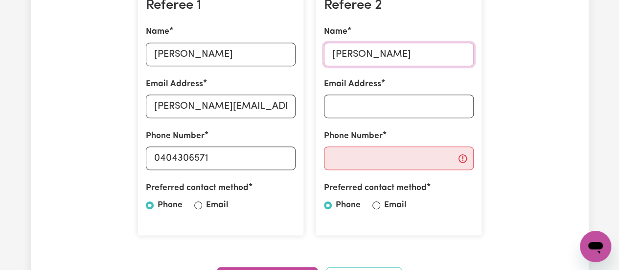
click at [357, 51] on input "[PERSON_NAME]" at bounding box center [399, 54] width 150 height 23
click at [353, 167] on input "Phone Number" at bounding box center [399, 157] width 150 height 23
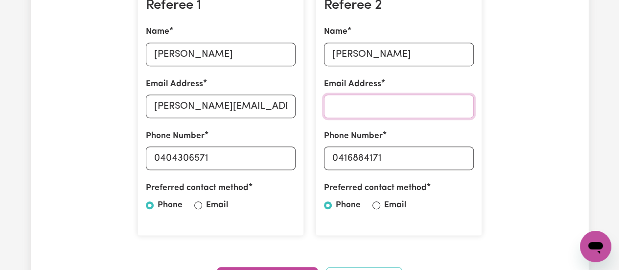
click at [352, 111] on input "Email Address" at bounding box center [399, 105] width 150 height 23
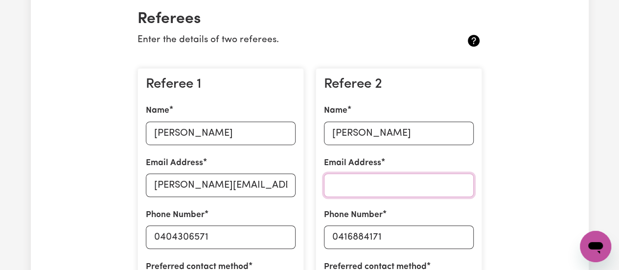
scroll to position [231, 0]
